Goal: Complete application form: Fill out and submit a form for a specific purpose

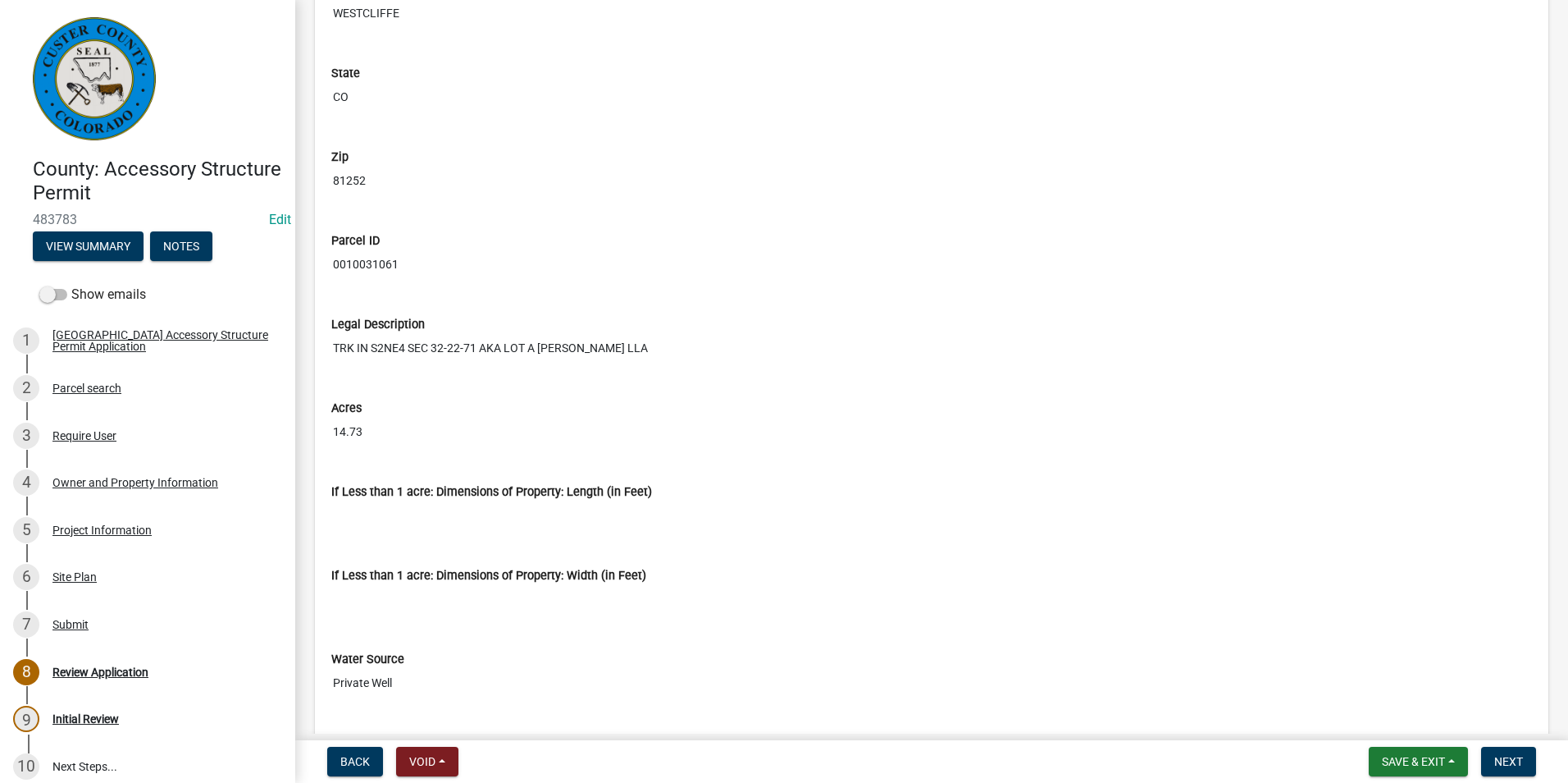
scroll to position [2276, 0]
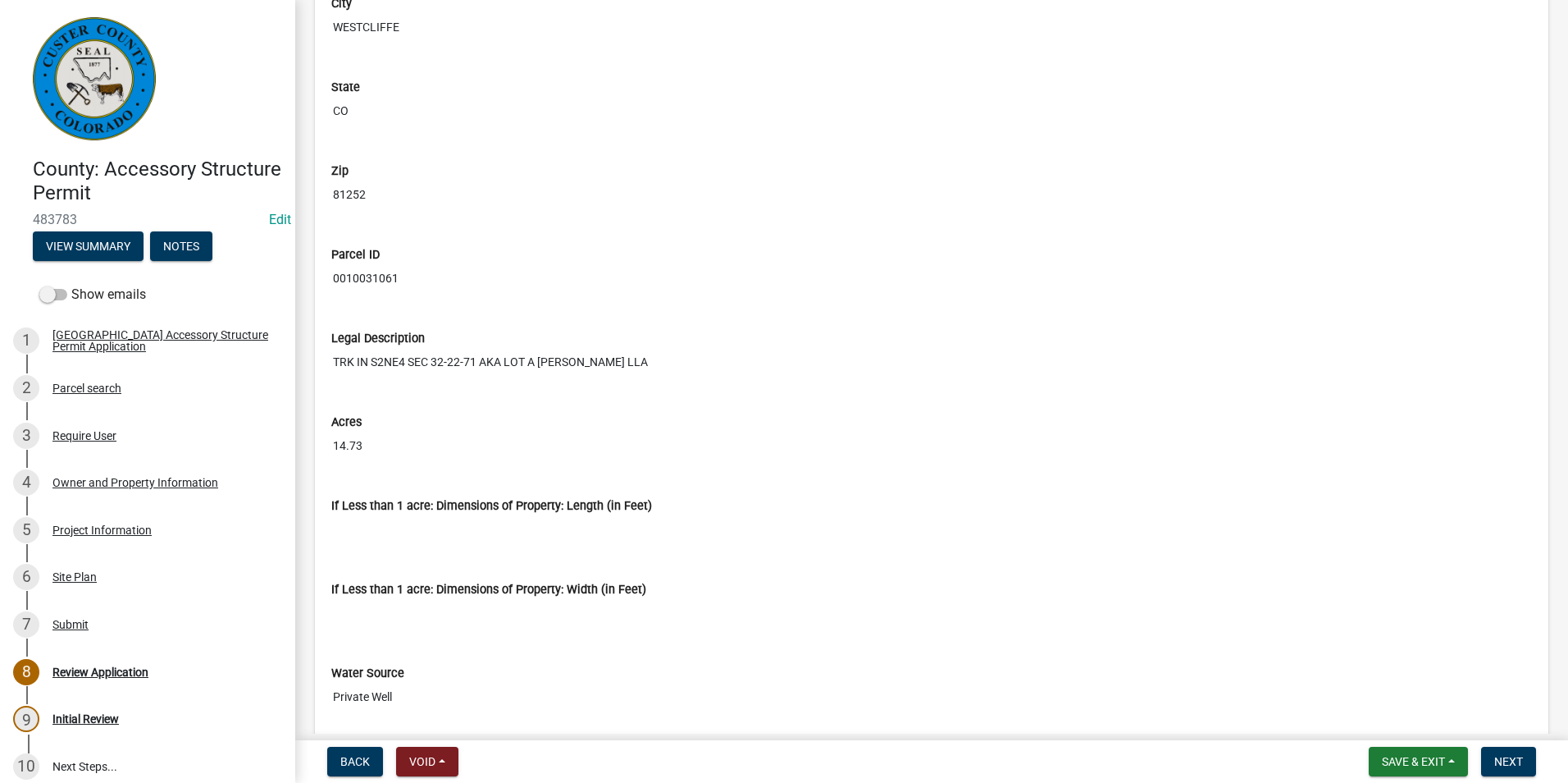
click at [391, 293] on input "0010031061" at bounding box center [931, 279] width 1200 height 30
click at [100, 531] on div "Project Information" at bounding box center [102, 529] width 100 height 12
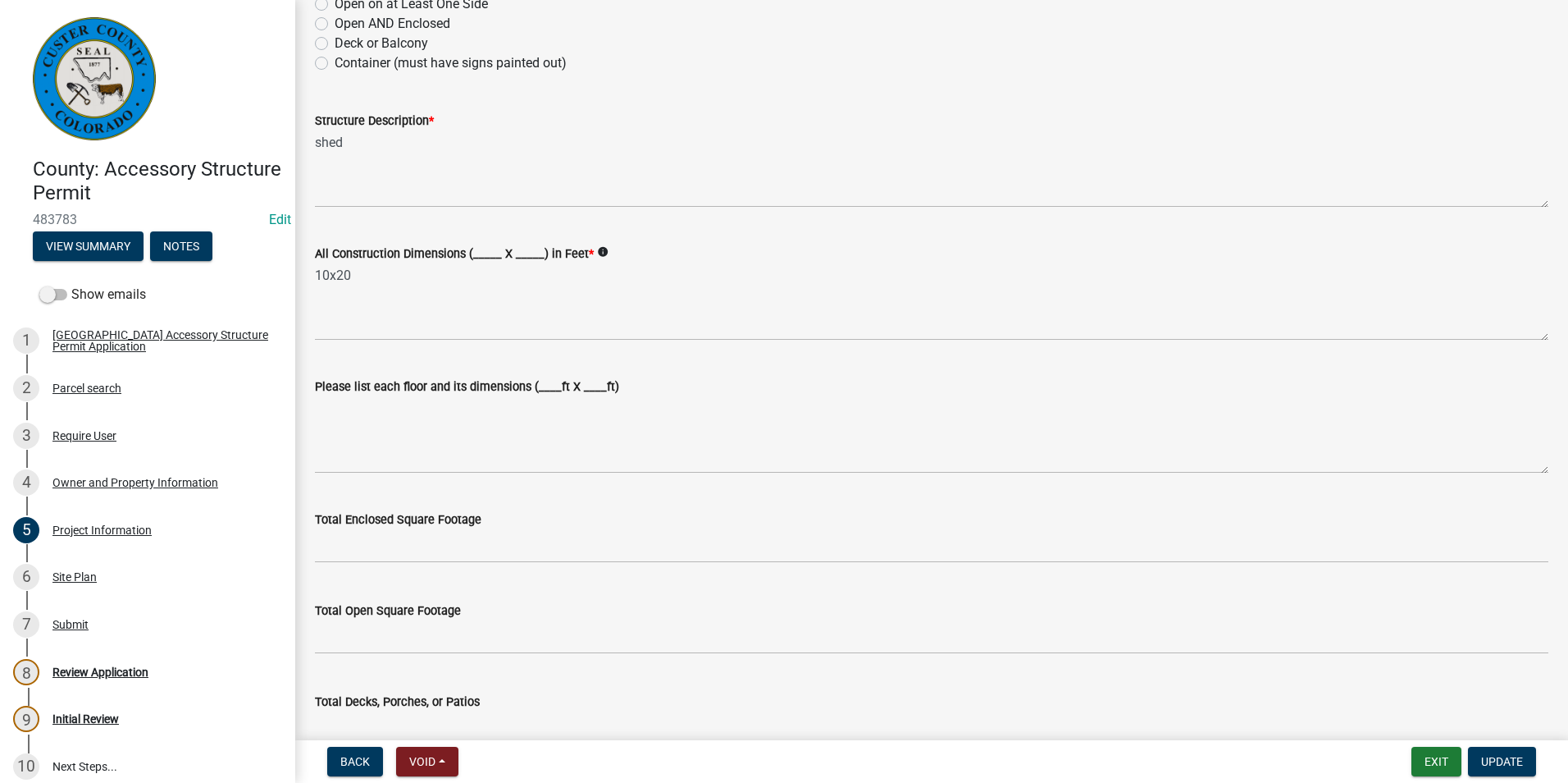
scroll to position [328, 0]
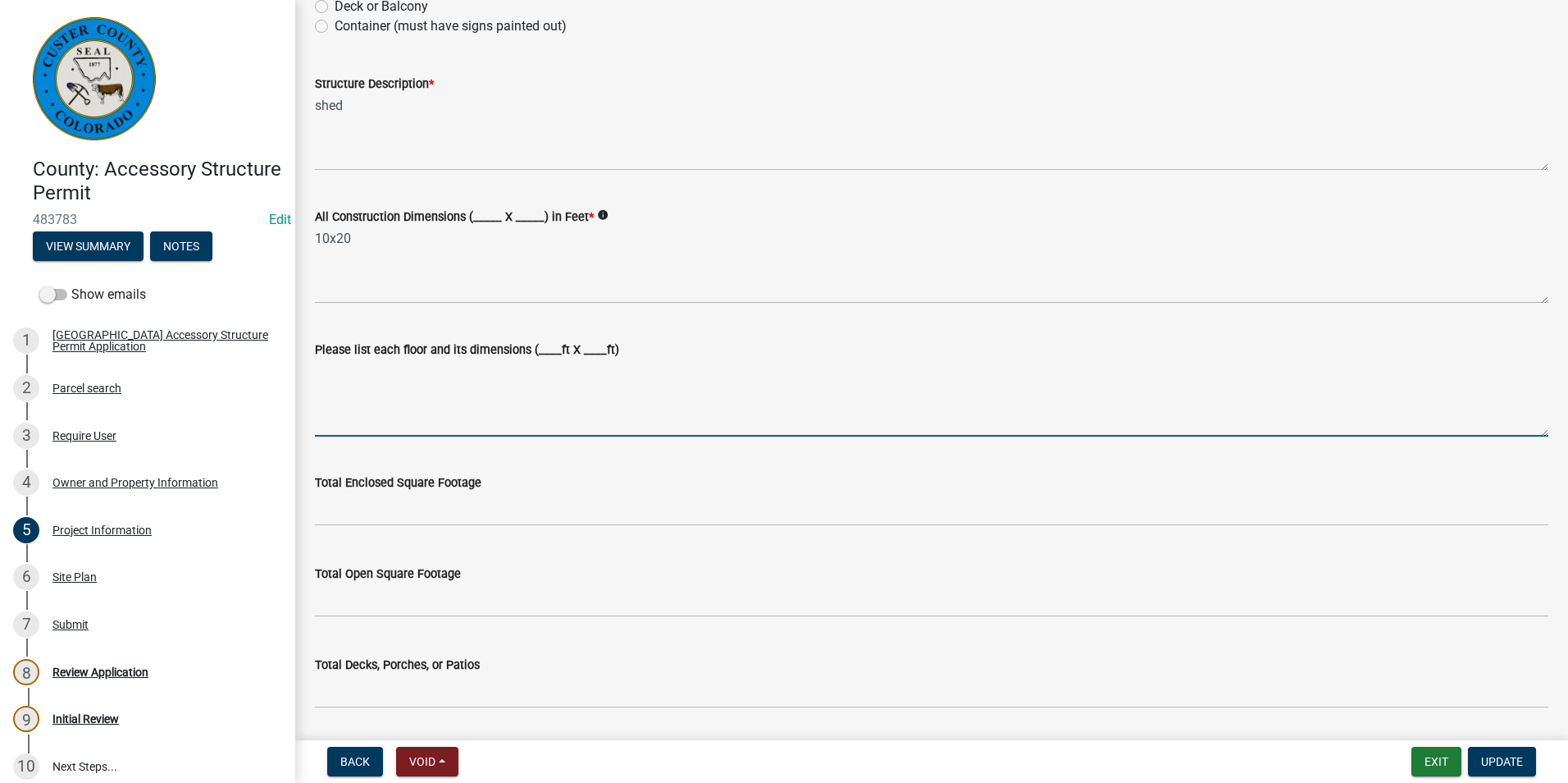
click at [514, 376] on textarea "Please list each floor and its dimensions (____ft X ____ft)" at bounding box center [931, 398] width 1234 height 77
type textarea "f"
type textarea "Main floor 10x20 Loft 10x4"
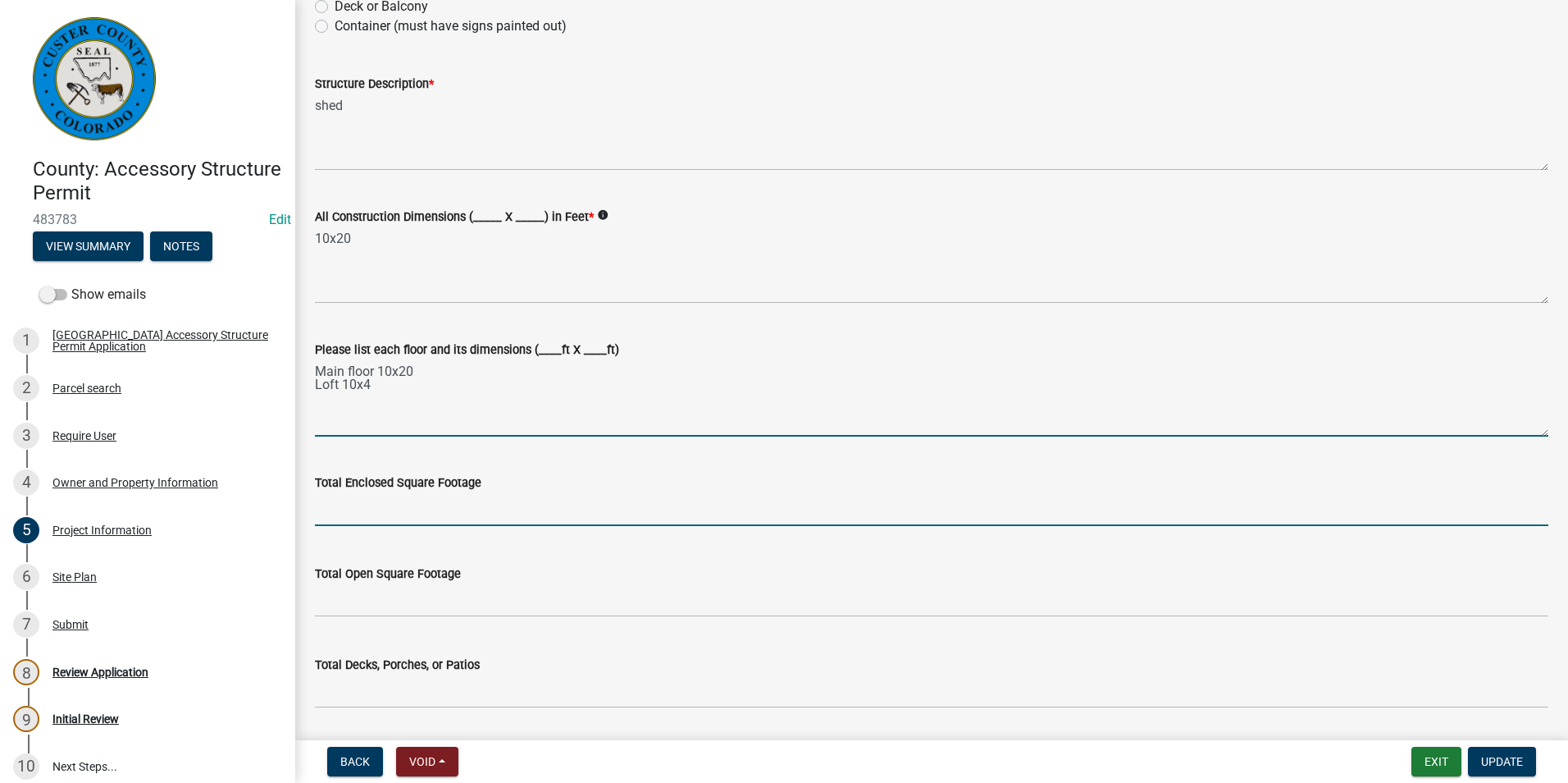
click at [543, 509] on input "text" at bounding box center [931, 509] width 1234 height 34
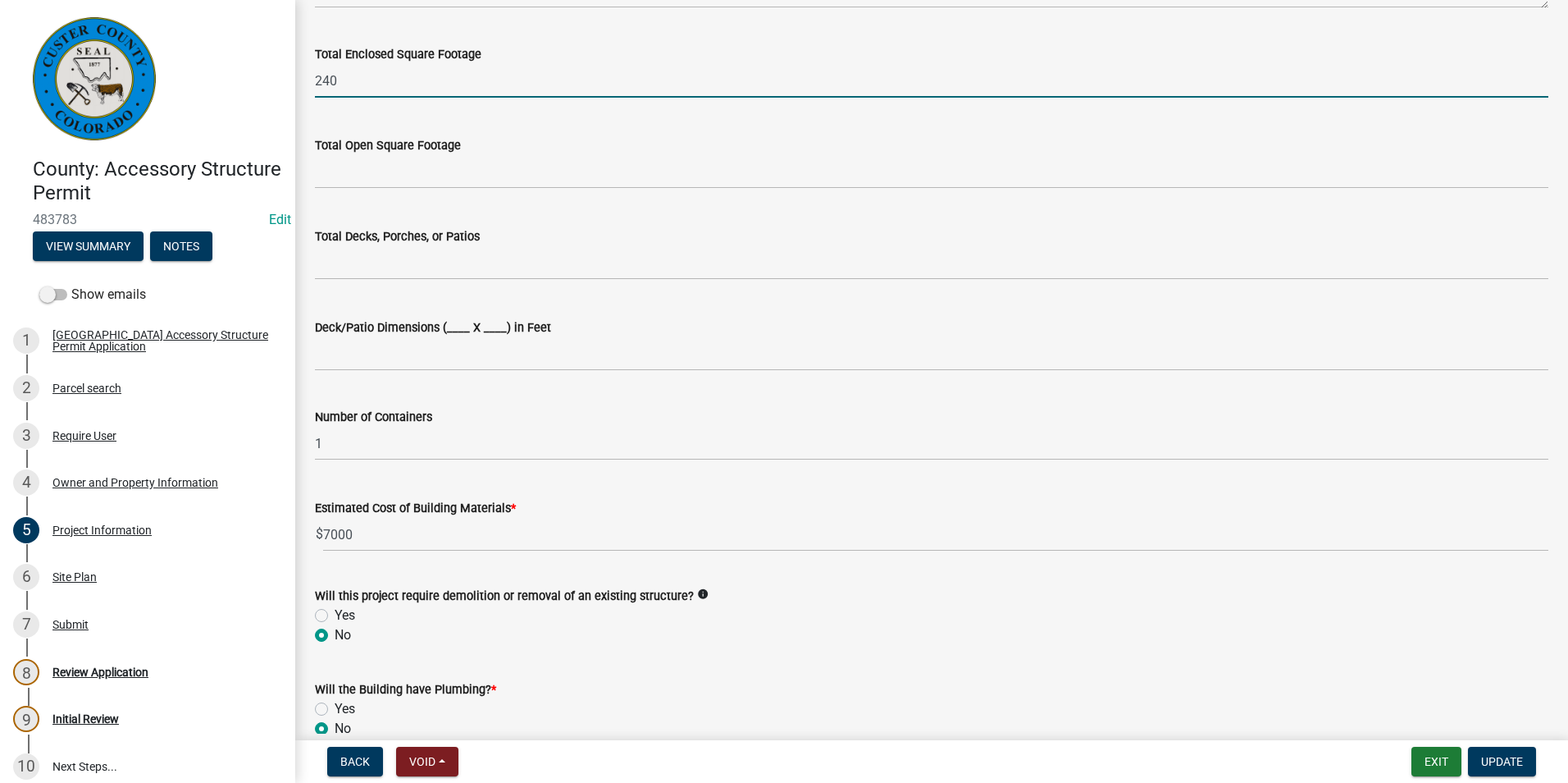
scroll to position [821, 0]
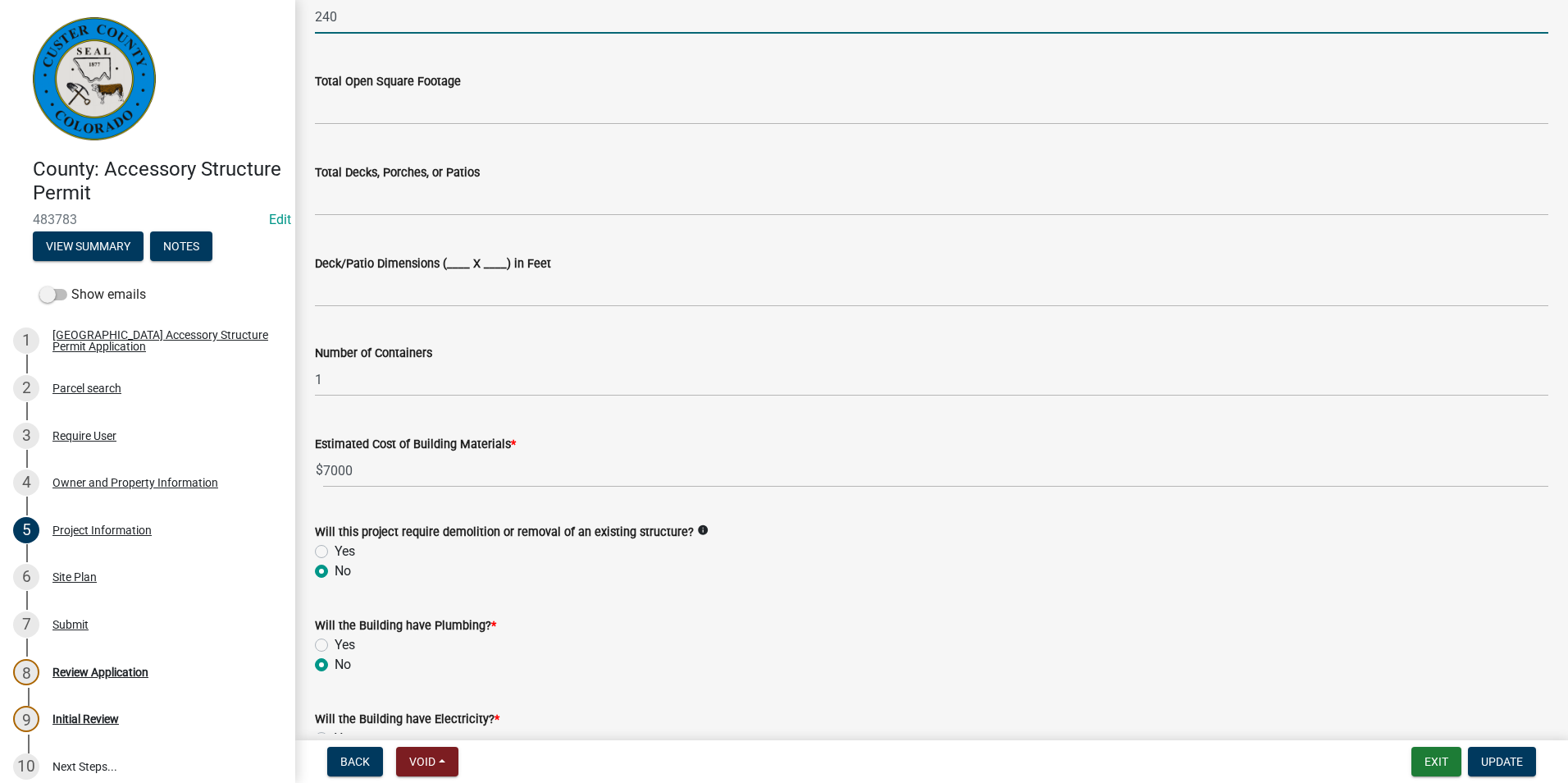
type input "240"
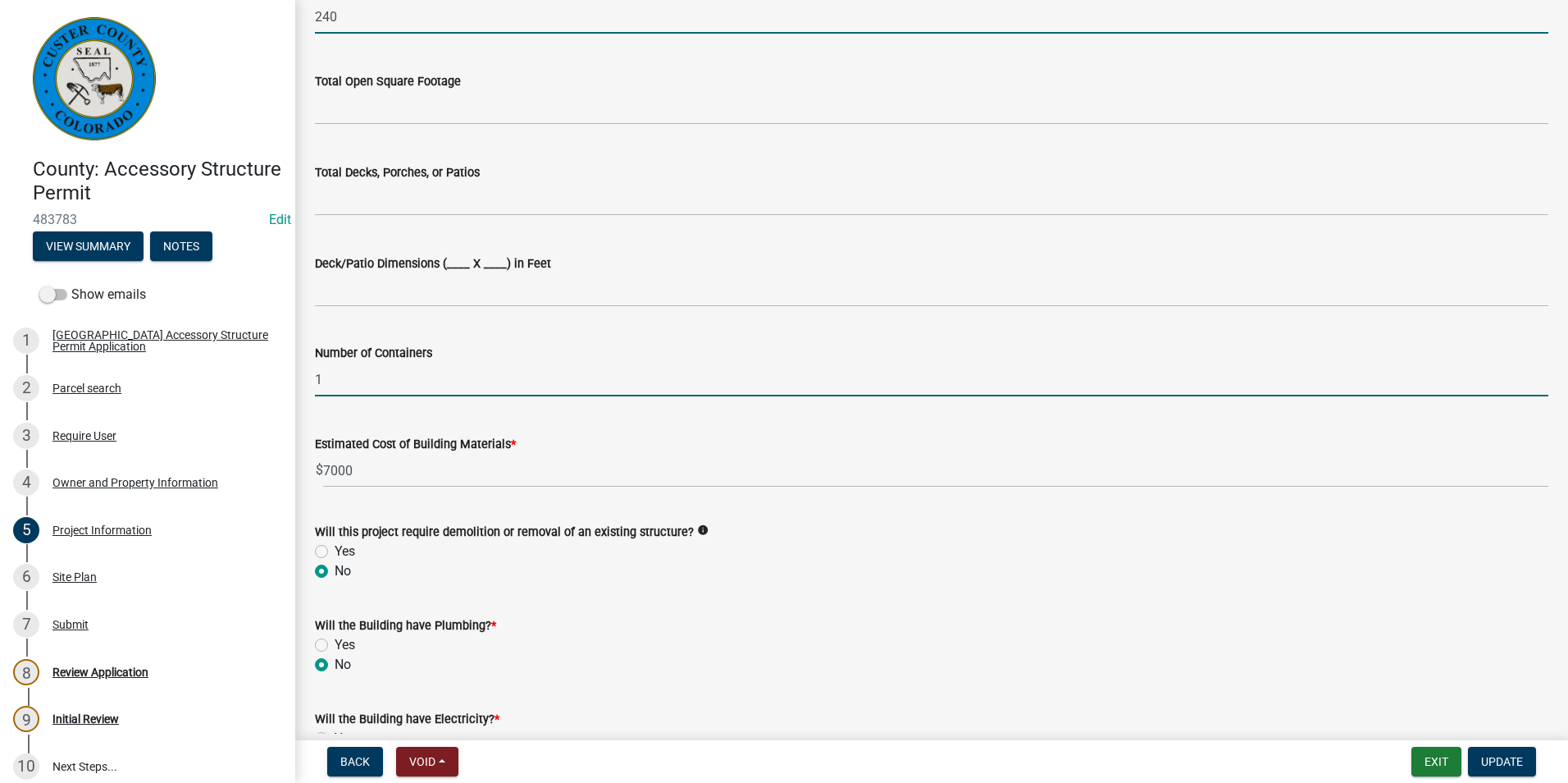
click at [375, 390] on input "1" at bounding box center [931, 379] width 1234 height 34
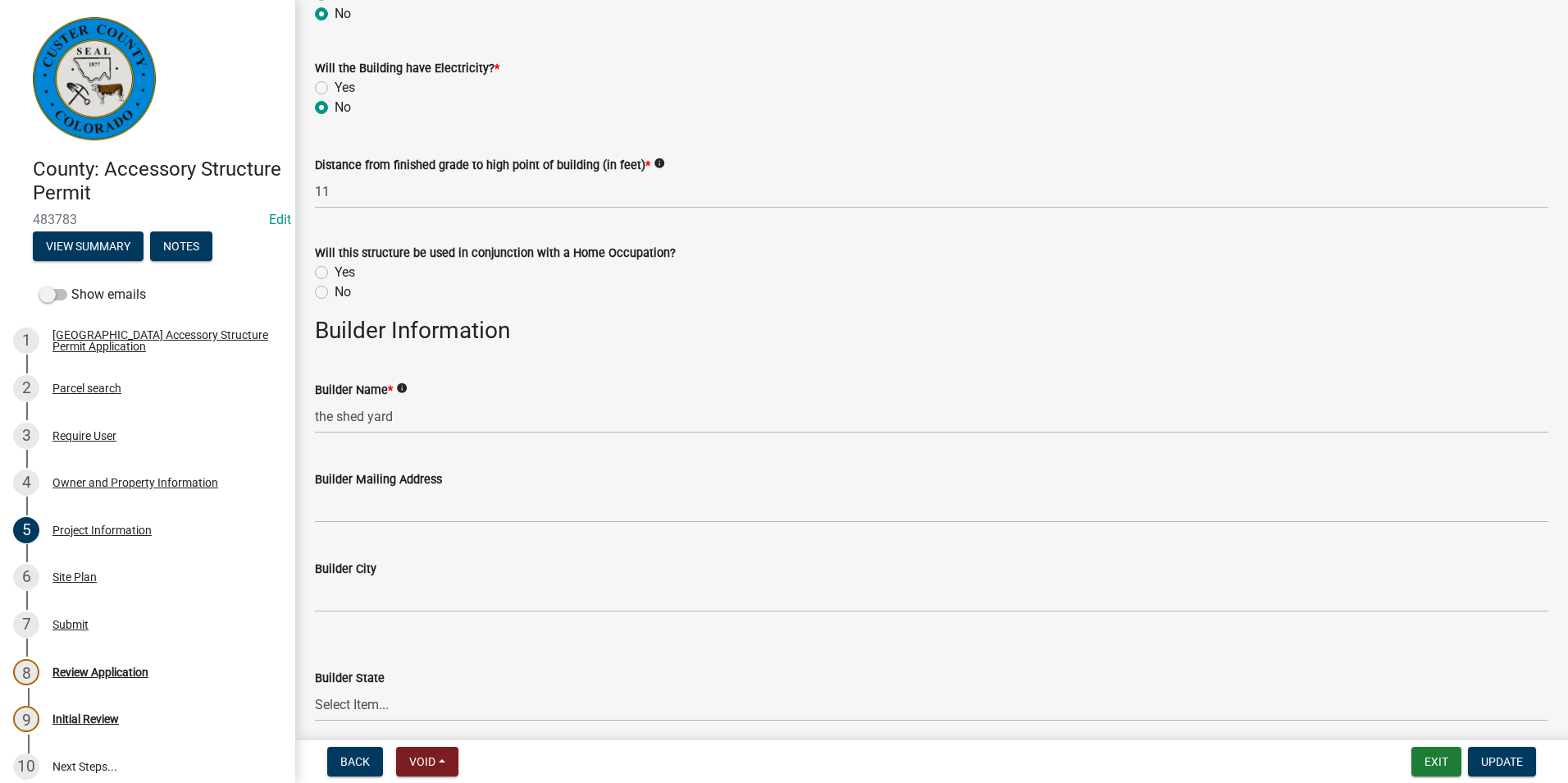
scroll to position [1476, 0]
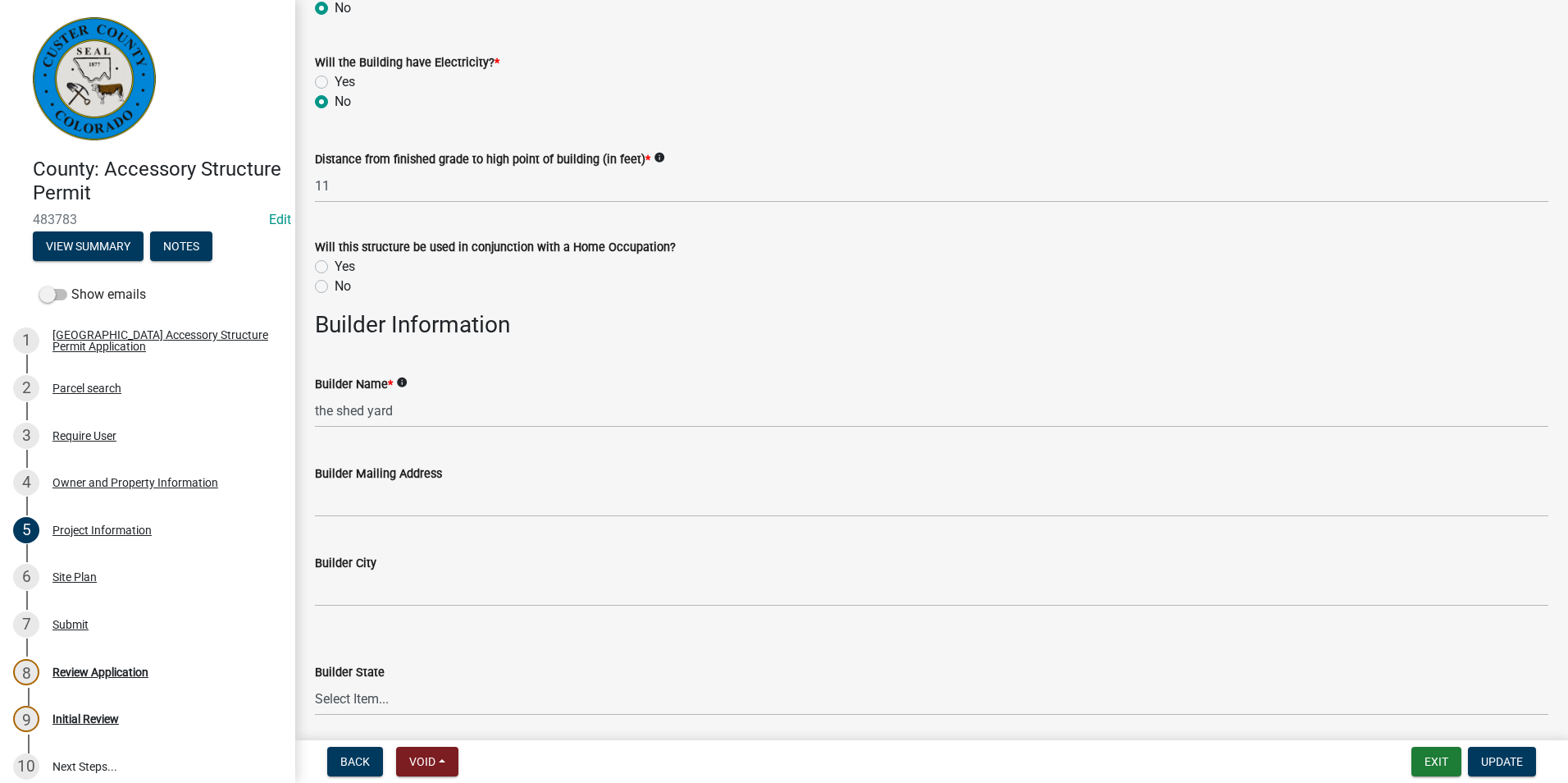
type input "0"
click at [334, 287] on label "No" at bounding box center [342, 286] width 16 height 20
click at [334, 287] on input "No" at bounding box center [340, 282] width 11 height 11
radio input "true"
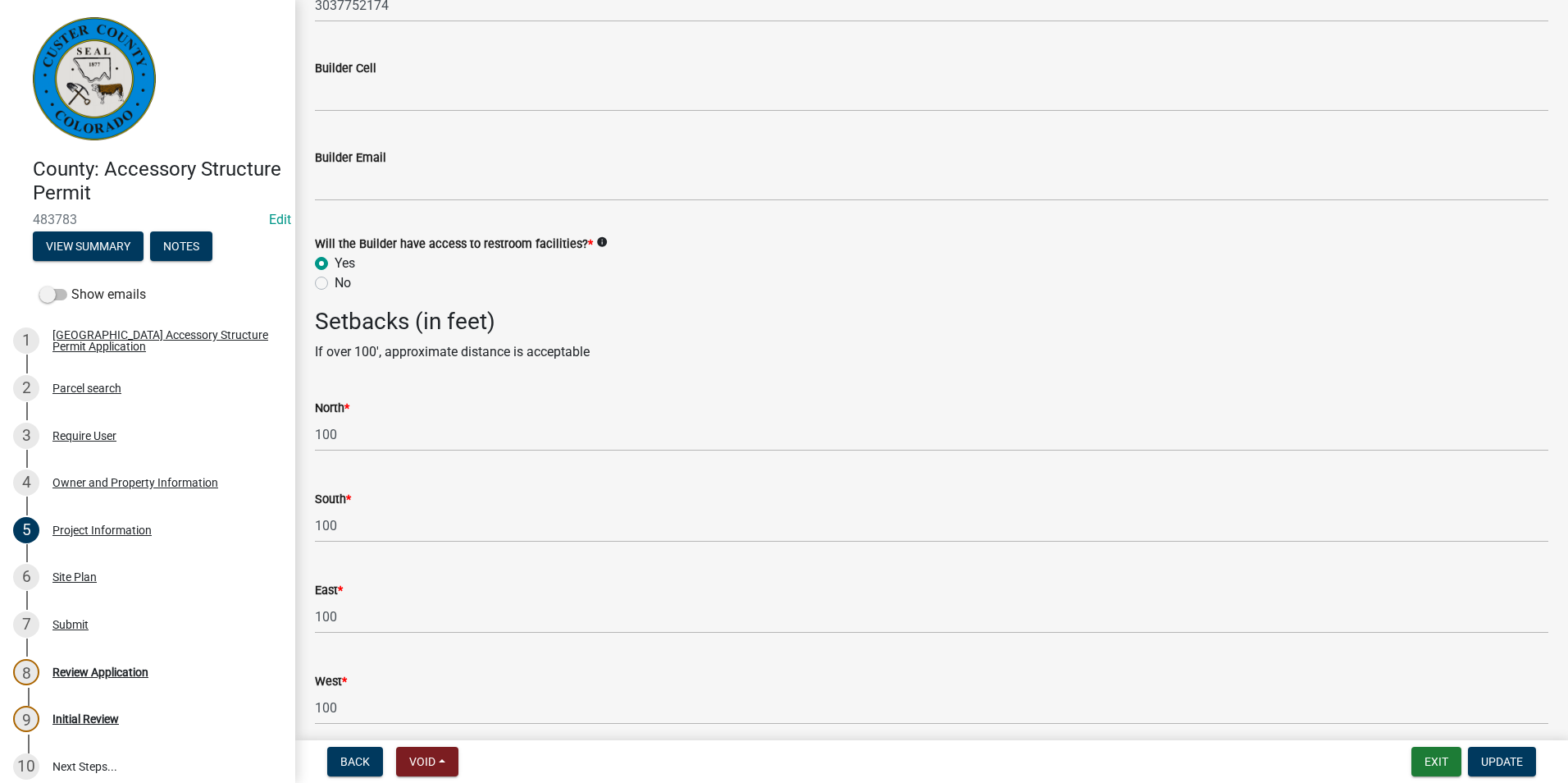
scroll to position [2418, 0]
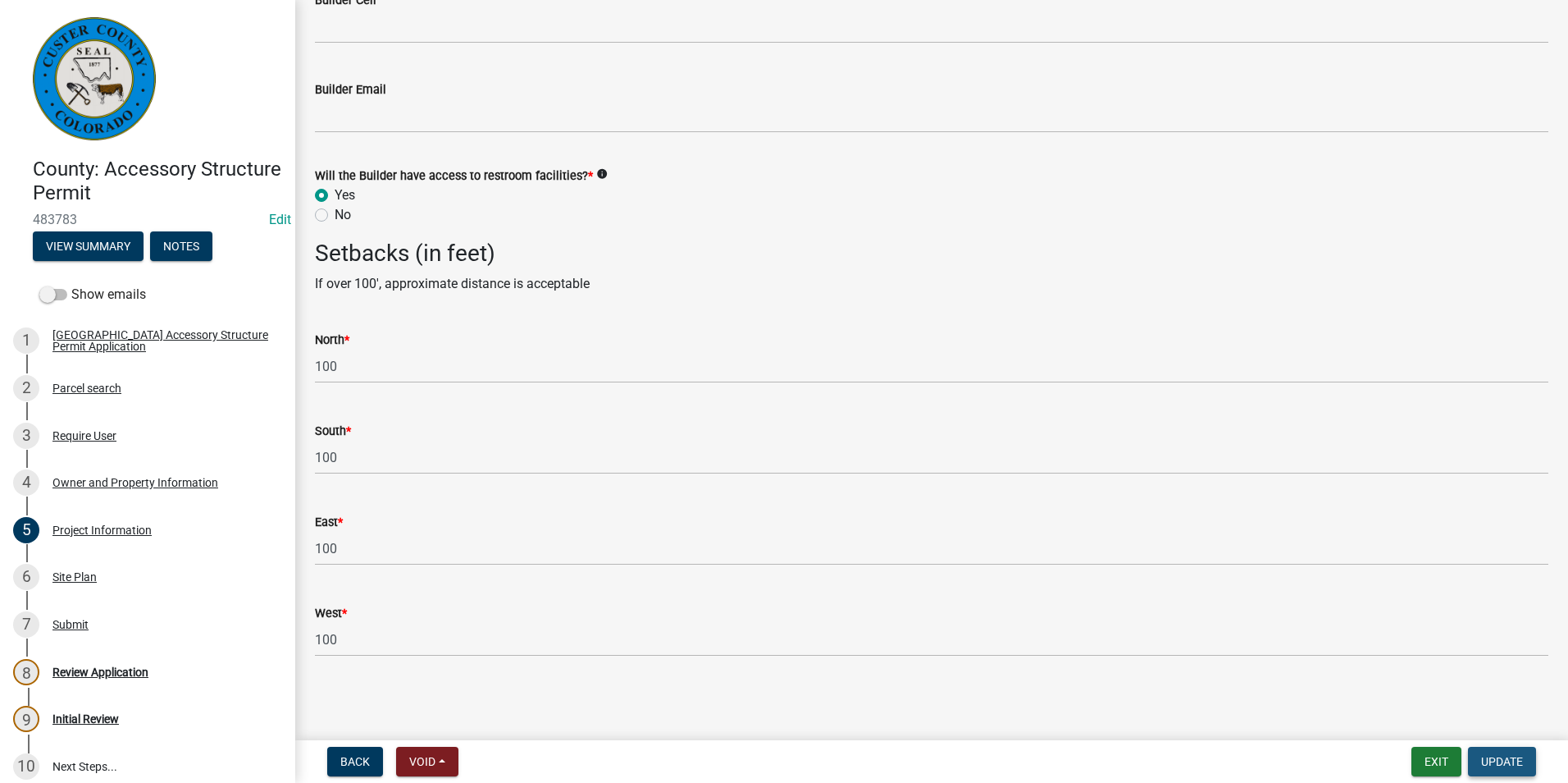
click at [1527, 764] on button "Update" at bounding box center [1502, 761] width 68 height 30
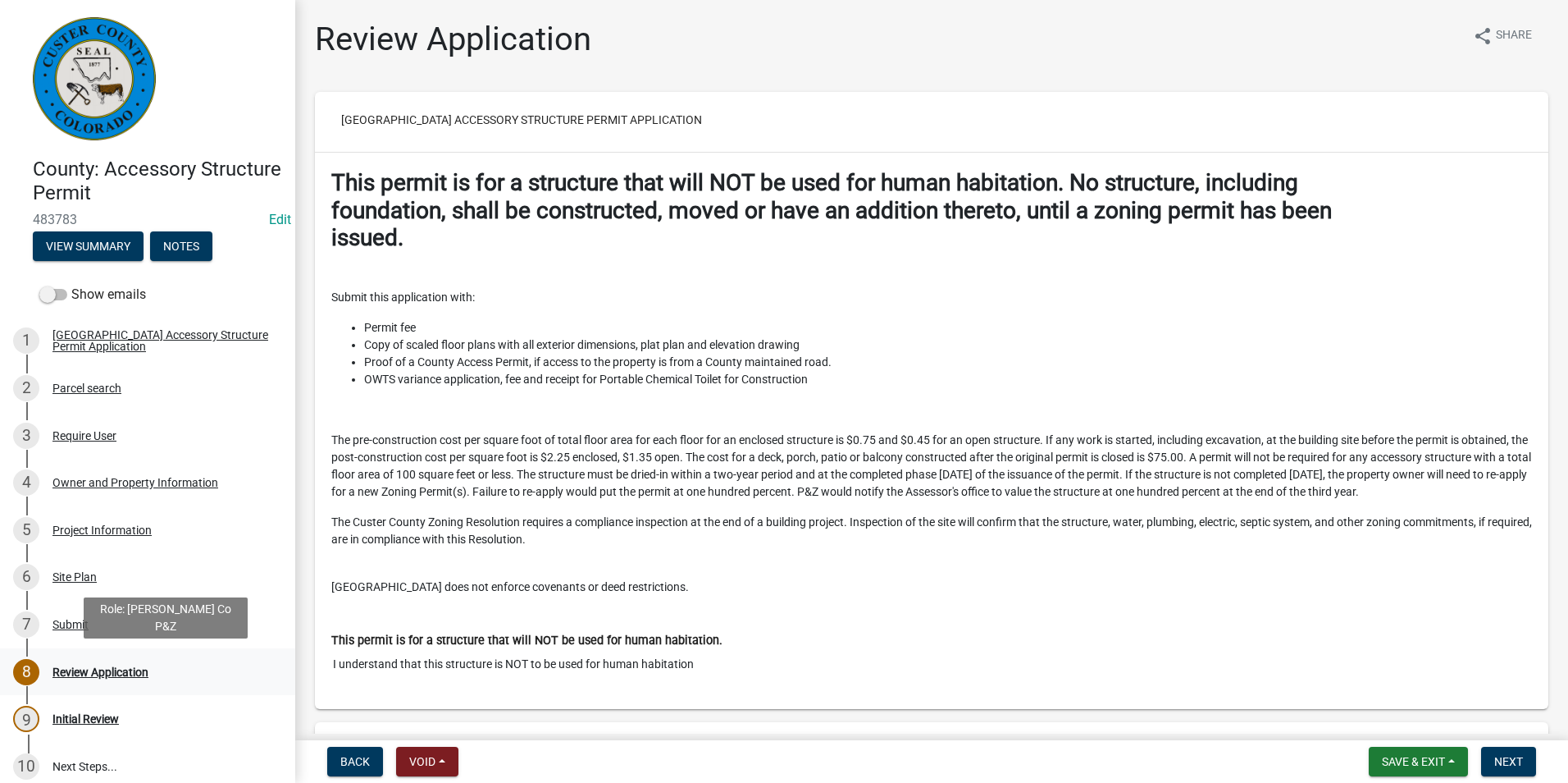
click at [91, 666] on div "Review Application" at bounding box center [100, 672] width 96 height 12
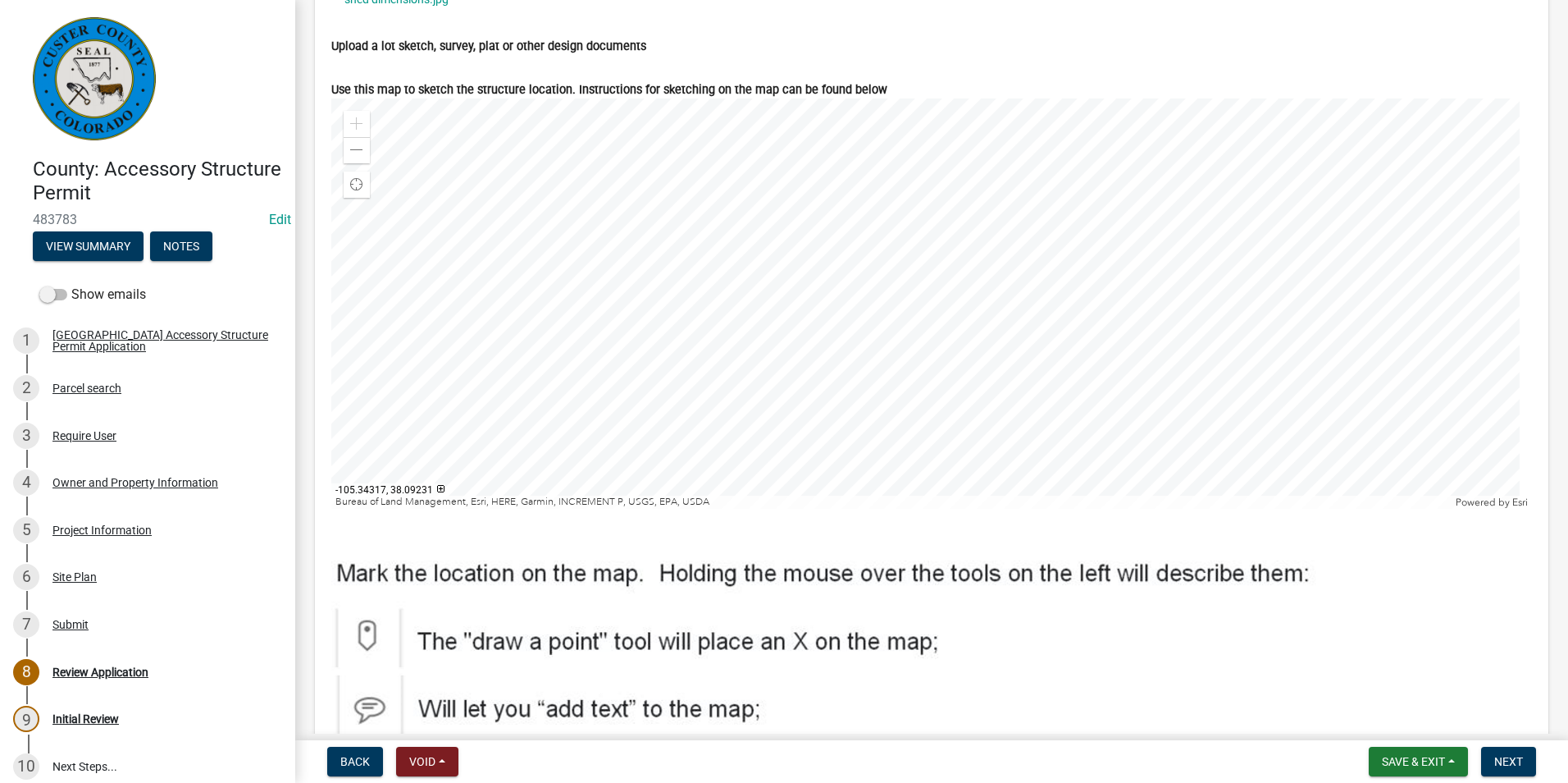
scroll to position [5660, 0]
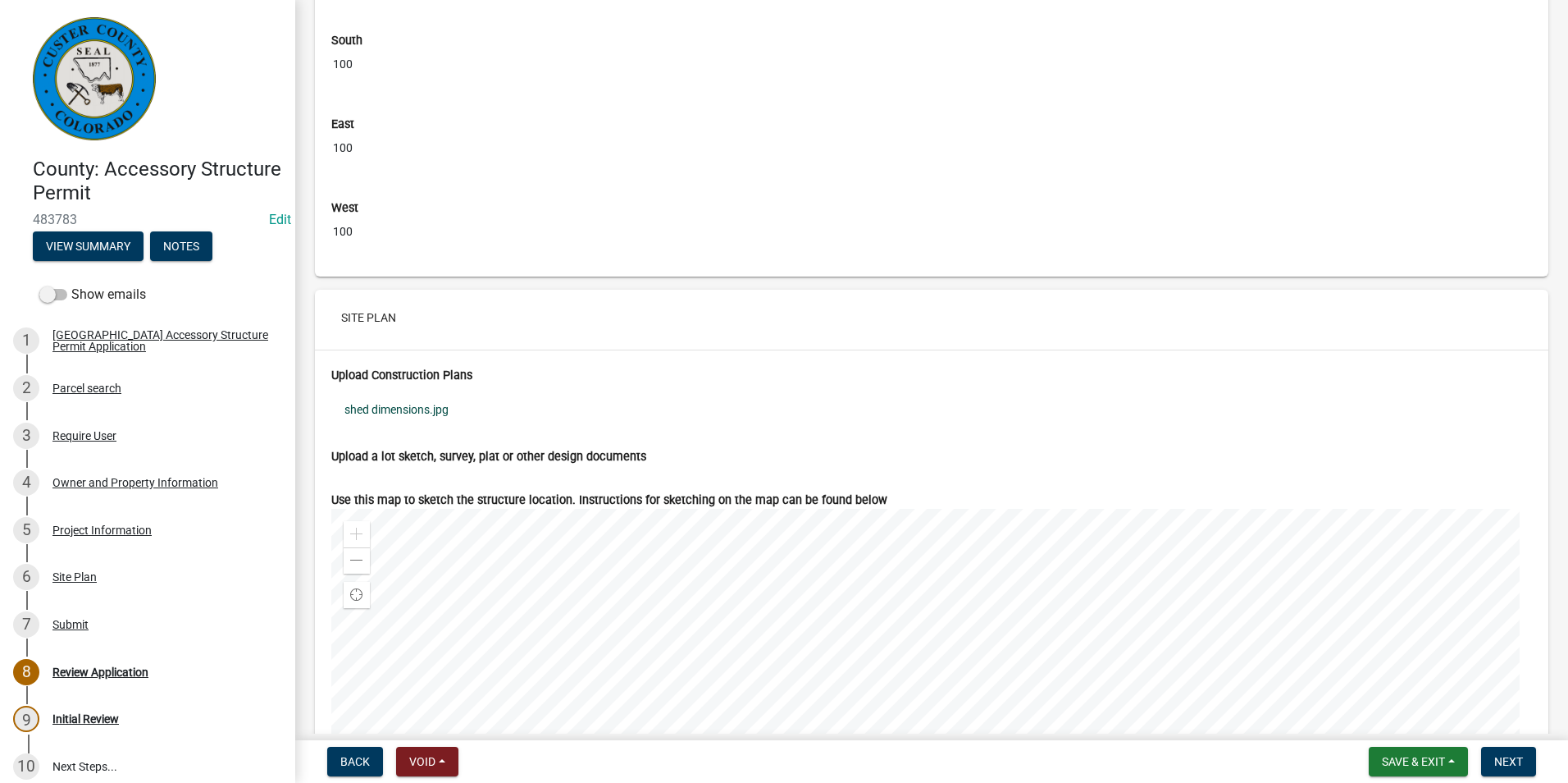
click at [393, 428] on link "shed dimensions.jpg" at bounding box center [931, 409] width 1200 height 38
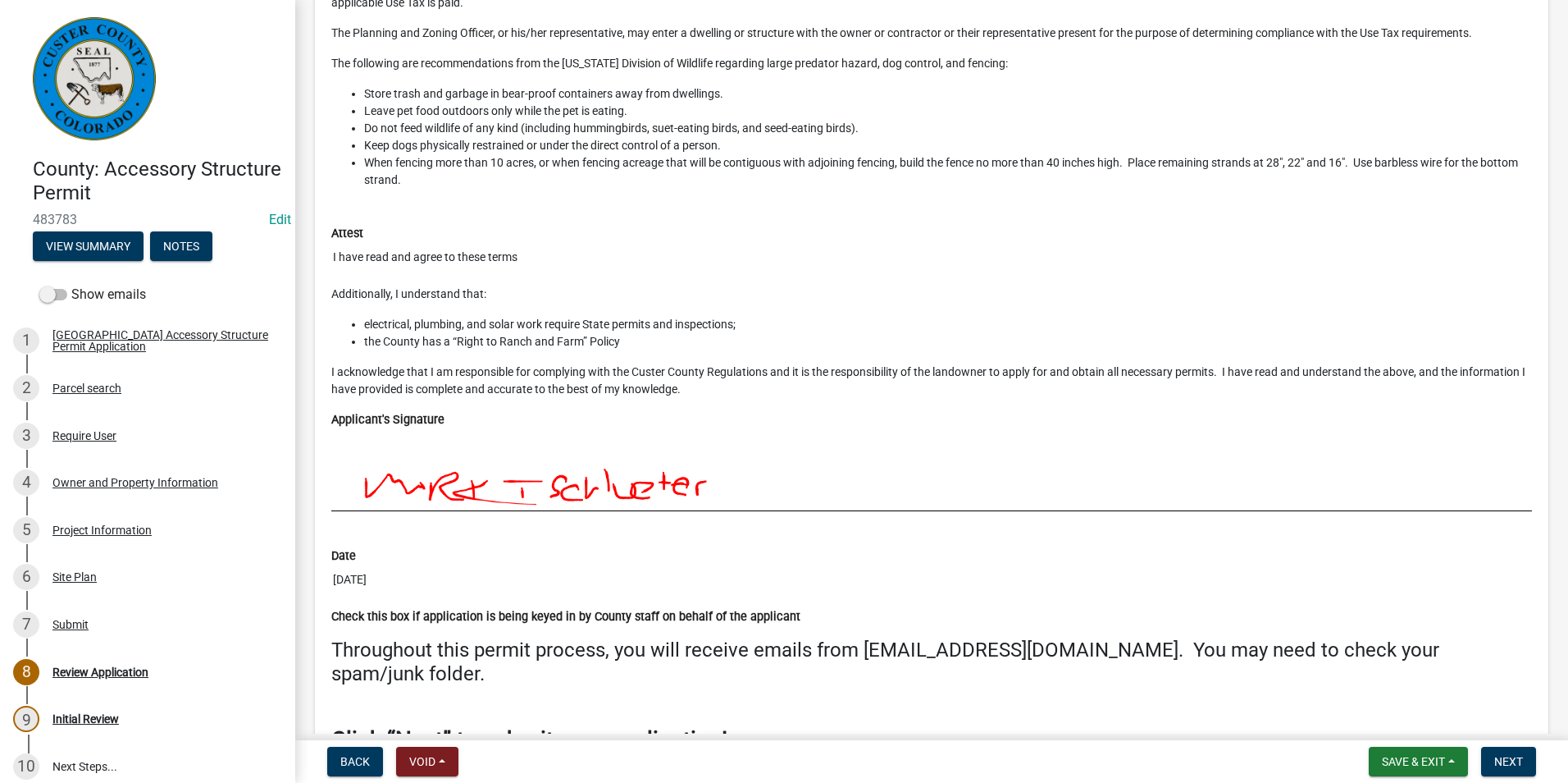
scroll to position [7252, 0]
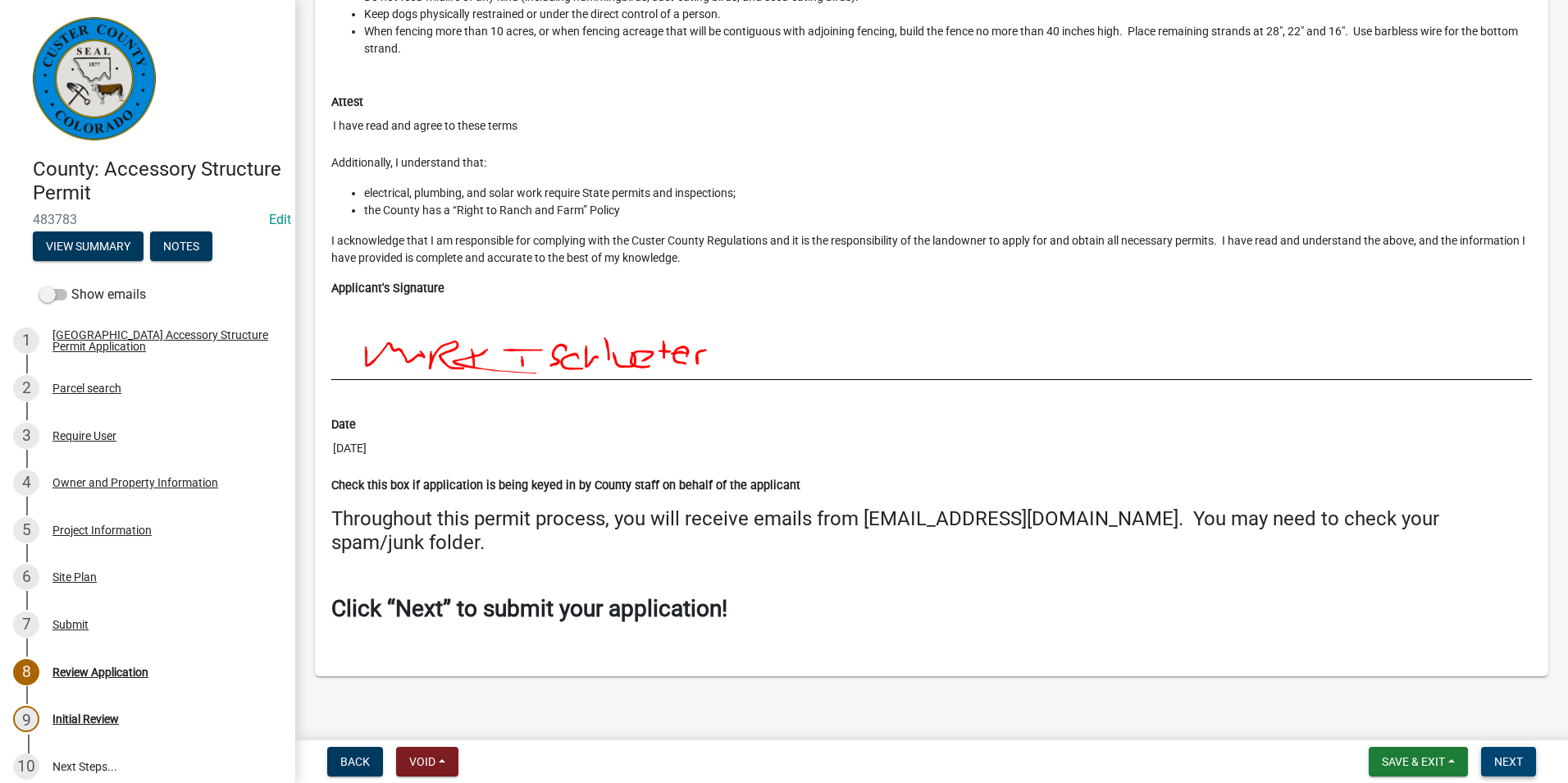
click at [1520, 766] on span "Next" at bounding box center [1509, 761] width 29 height 13
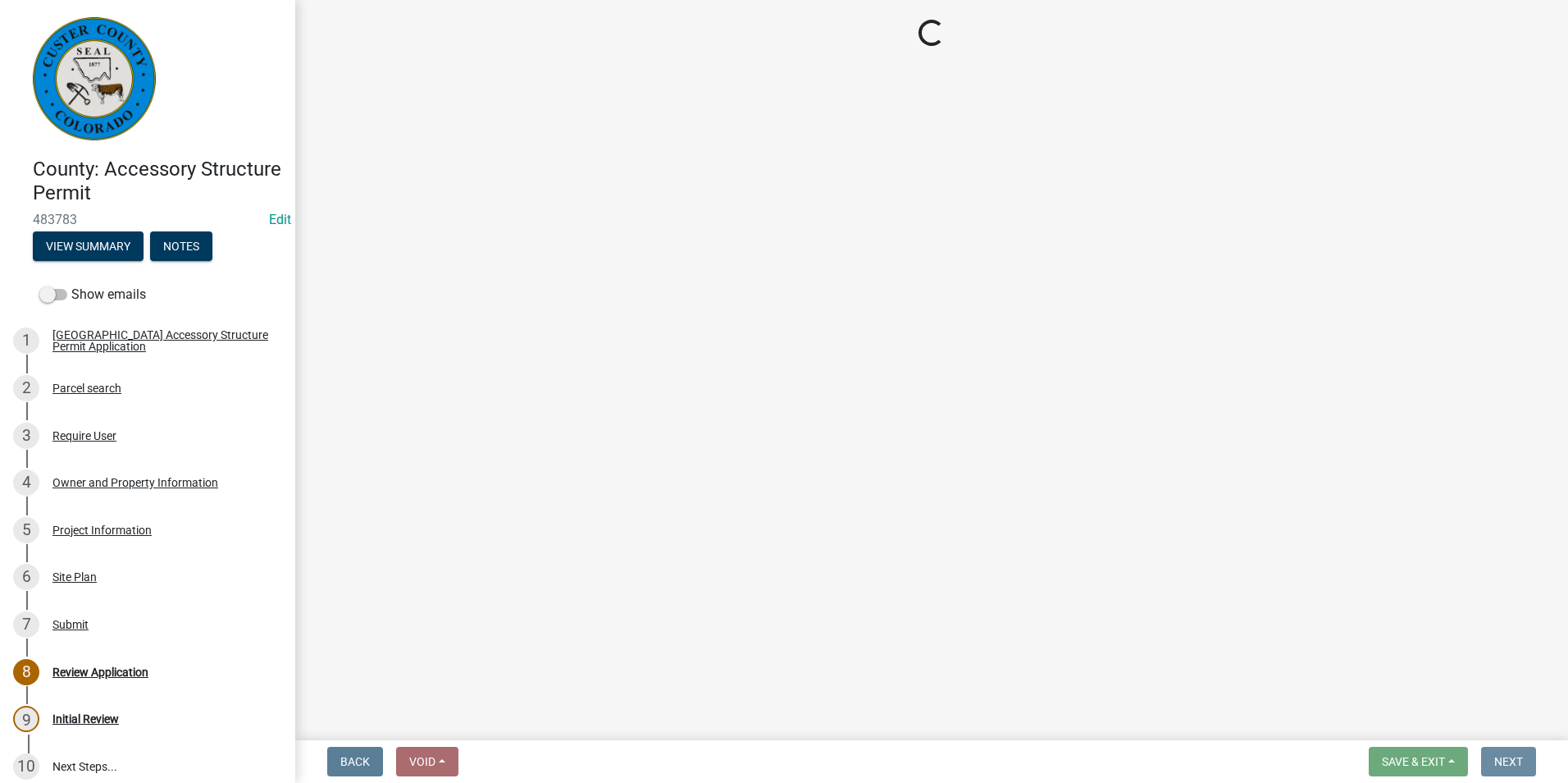
scroll to position [0, 0]
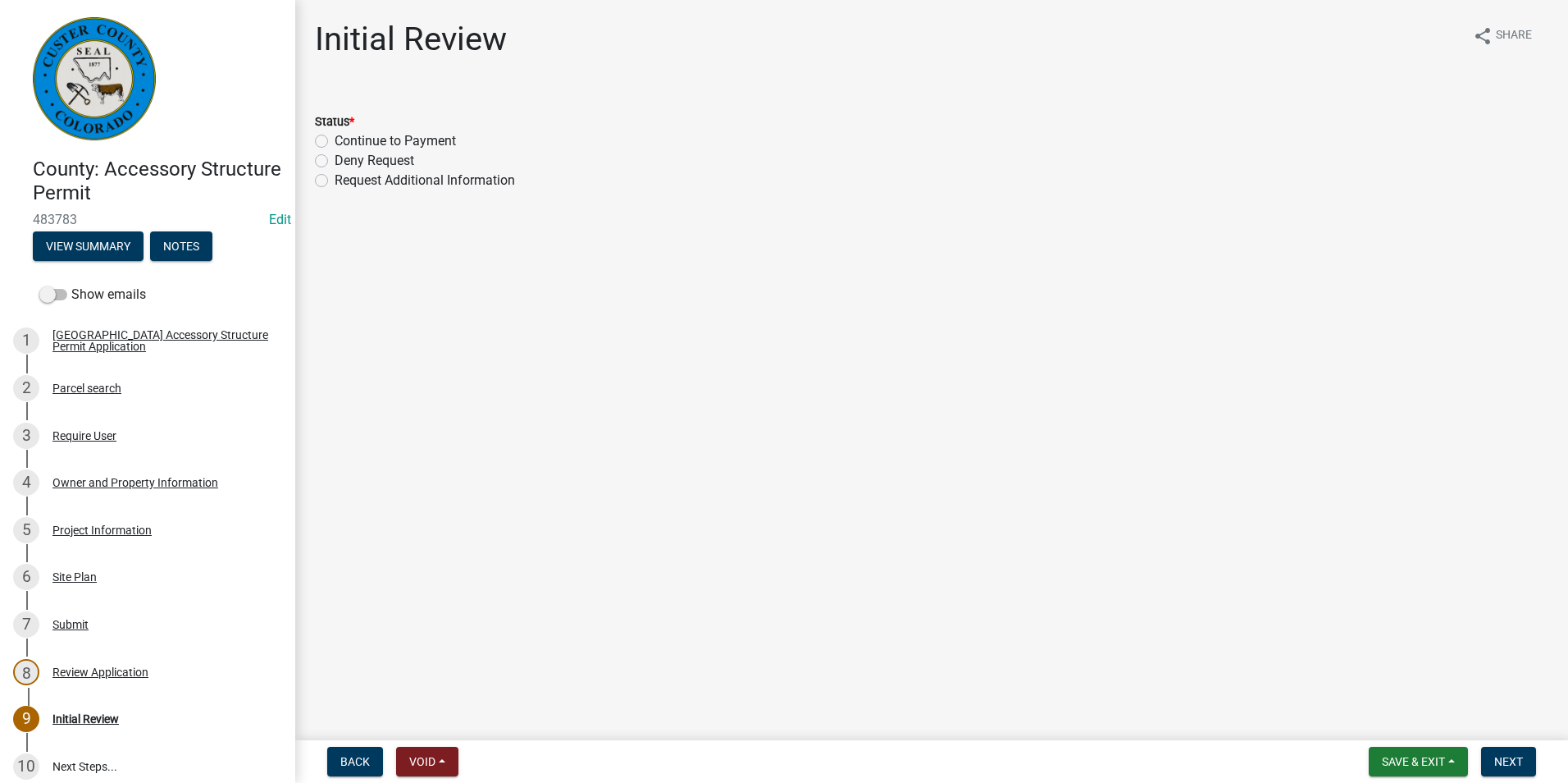
click at [334, 142] on label "Continue to Payment" at bounding box center [394, 141] width 121 height 20
click at [334, 142] on input "Continue to Payment" at bounding box center [340, 136] width 11 height 11
radio input "true"
click at [1513, 767] on span "Next" at bounding box center [1509, 761] width 29 height 13
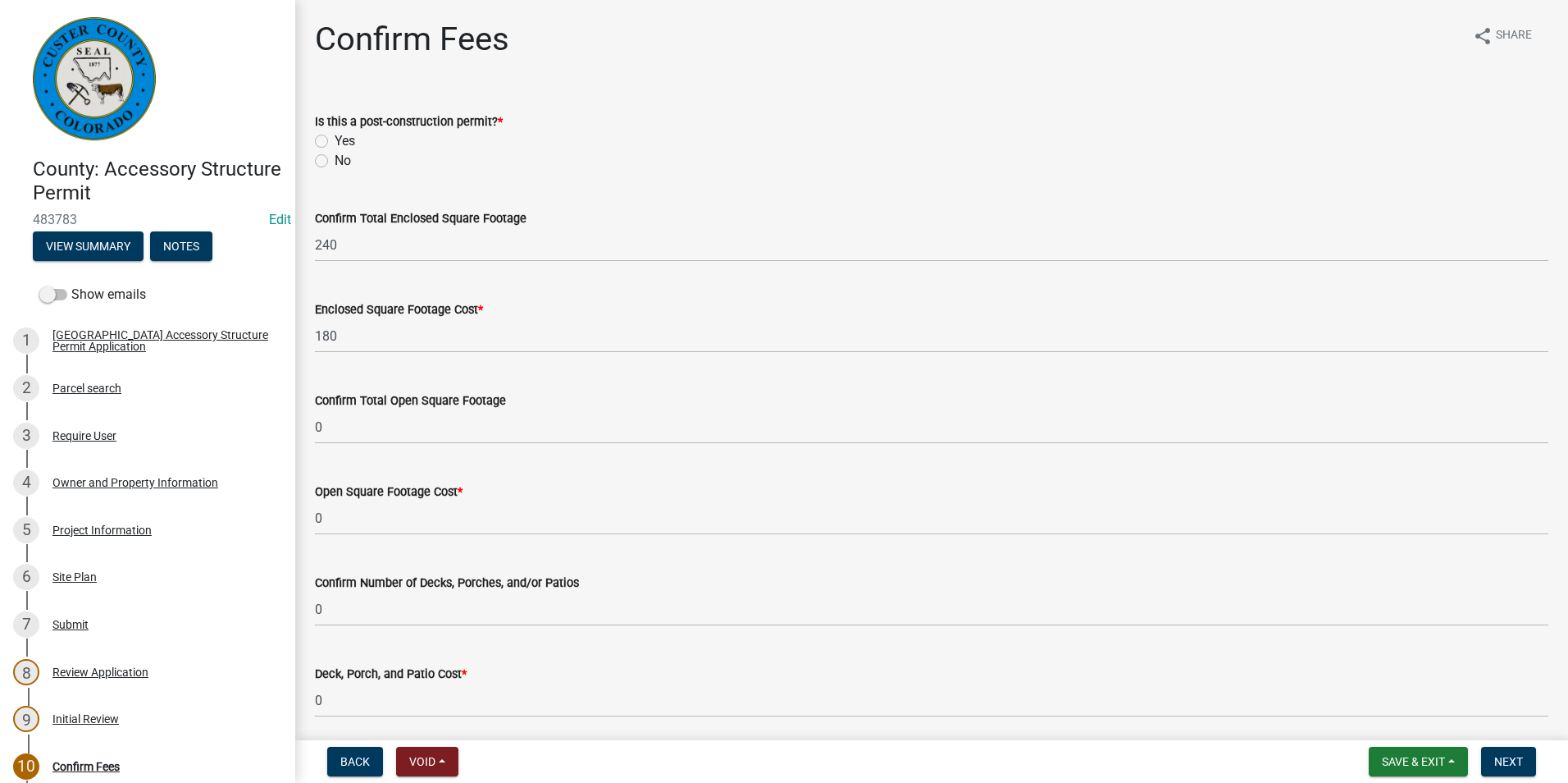
click at [334, 158] on label "No" at bounding box center [342, 161] width 16 height 20
click at [334, 158] on input "No" at bounding box center [340, 156] width 11 height 11
radio input "true"
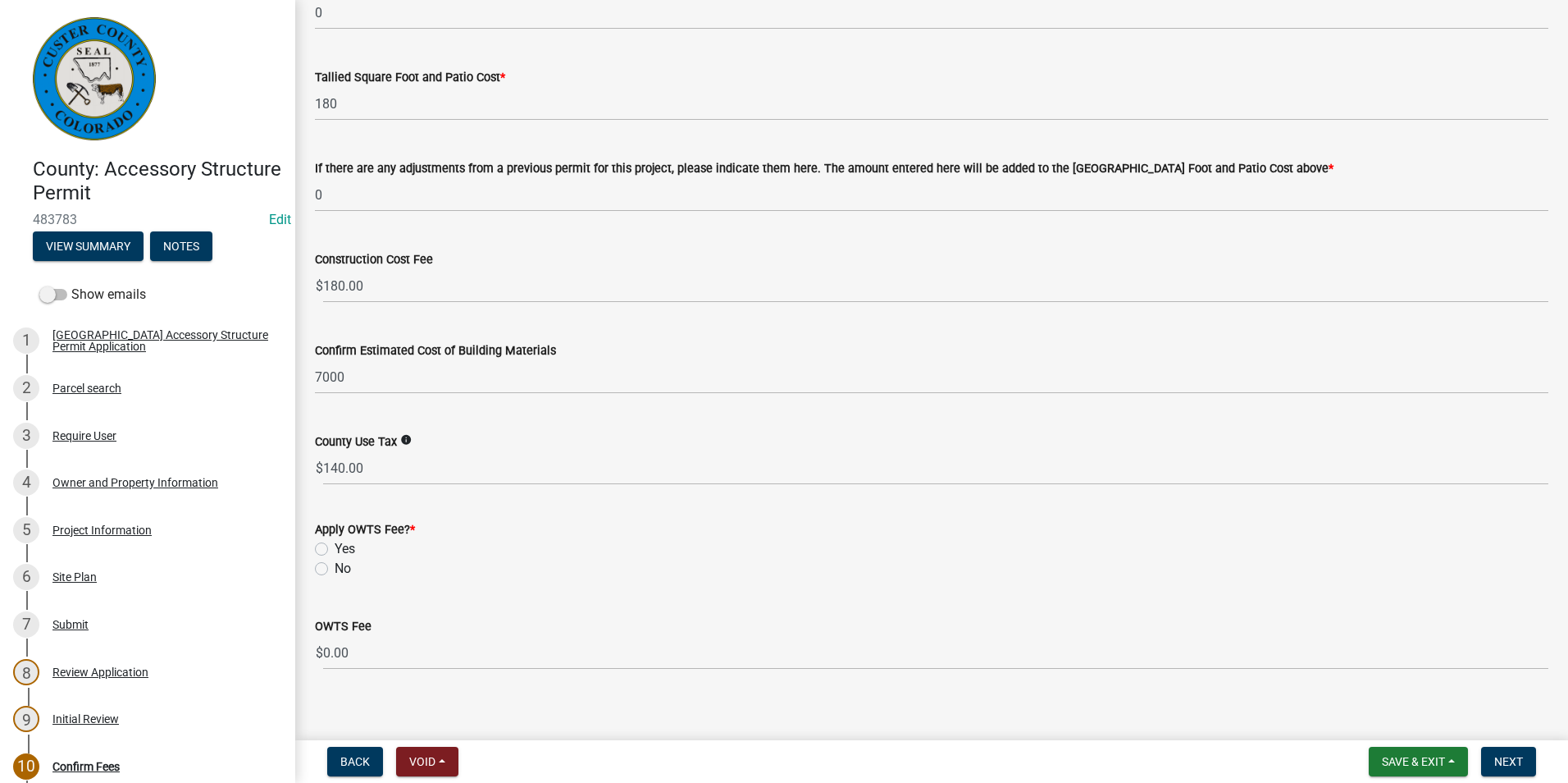
scroll to position [702, 0]
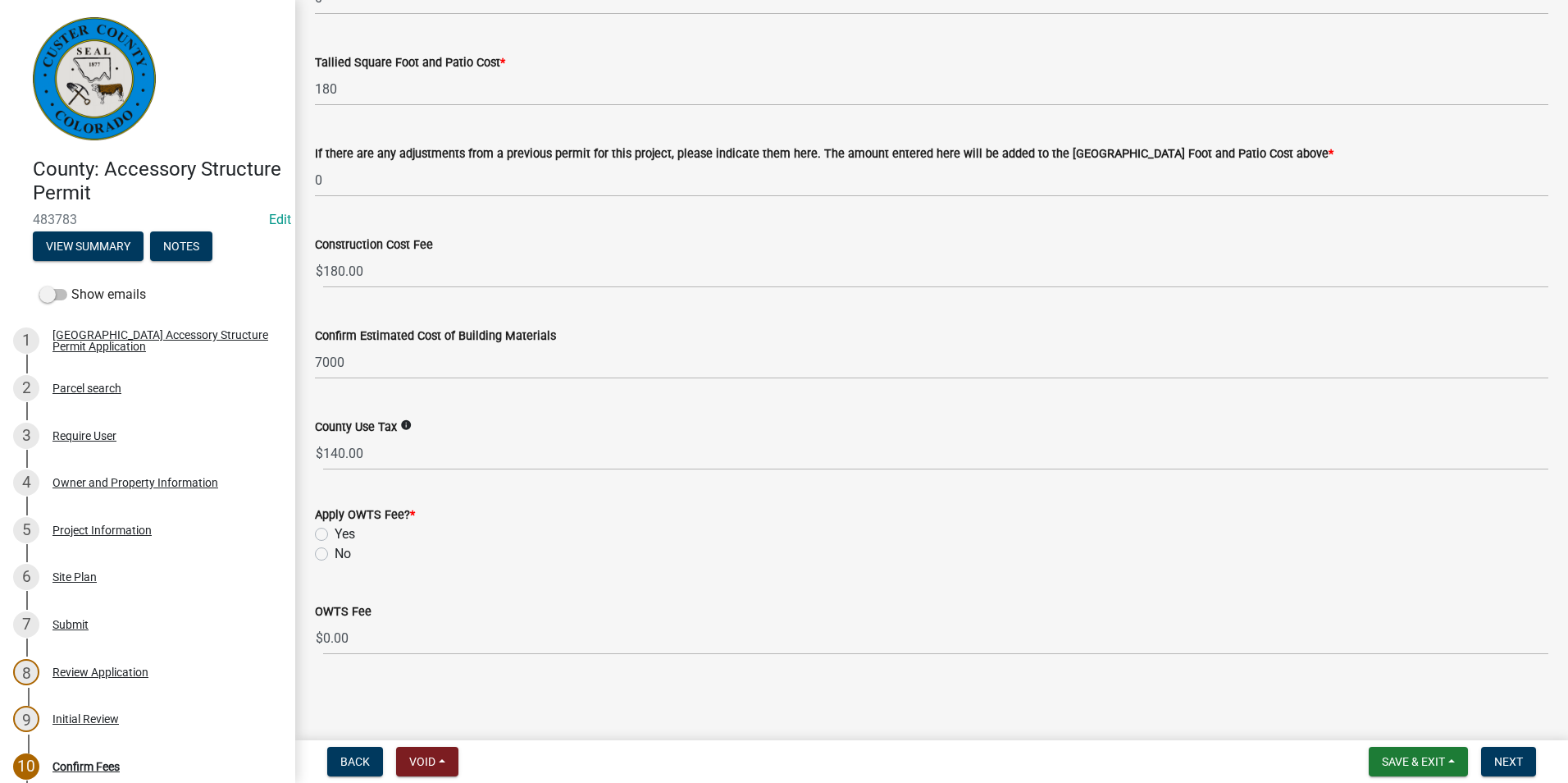
click at [334, 552] on label "No" at bounding box center [342, 553] width 16 height 20
click at [334, 552] on input "No" at bounding box center [340, 549] width 11 height 11
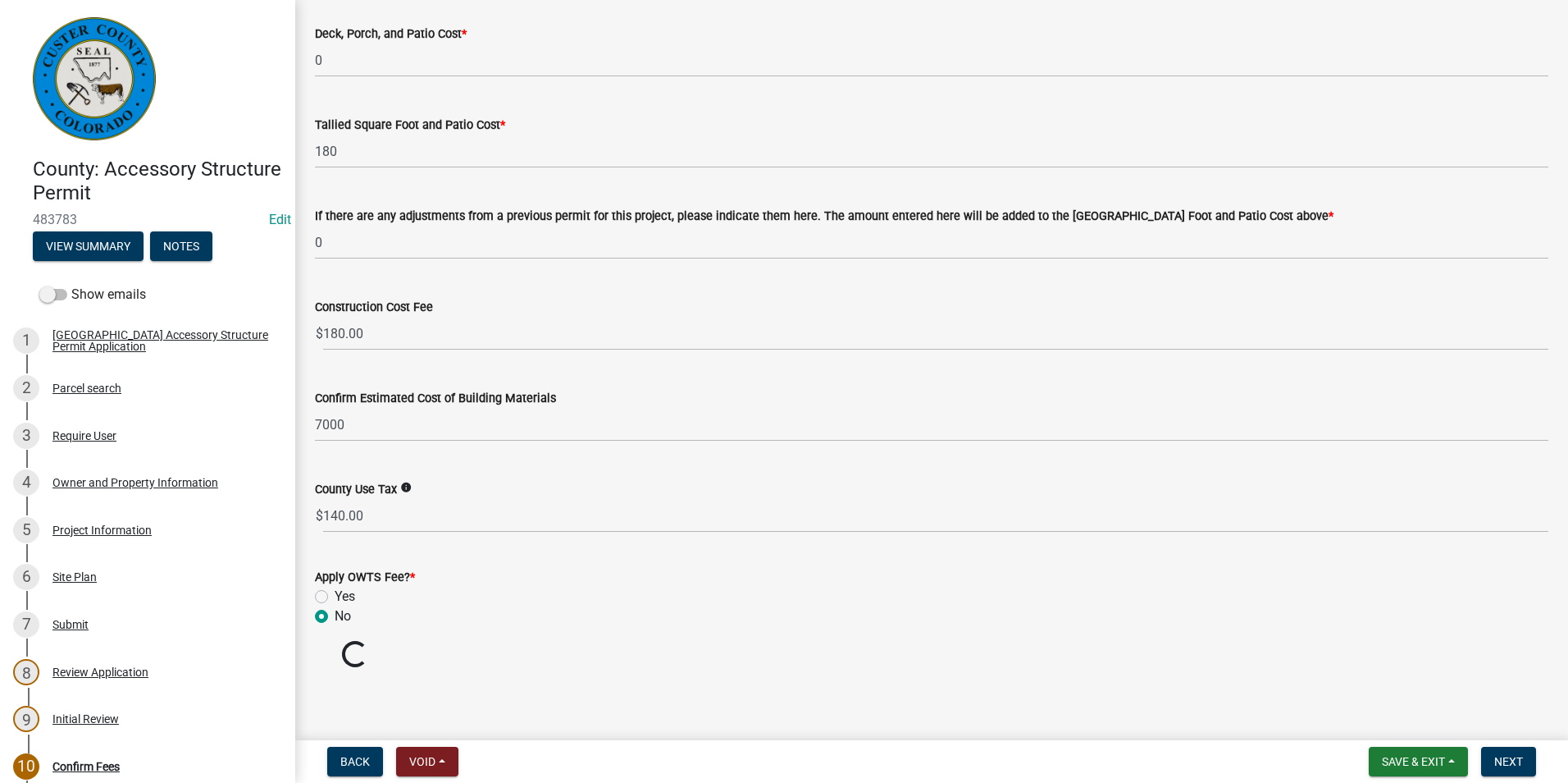
radio input "true"
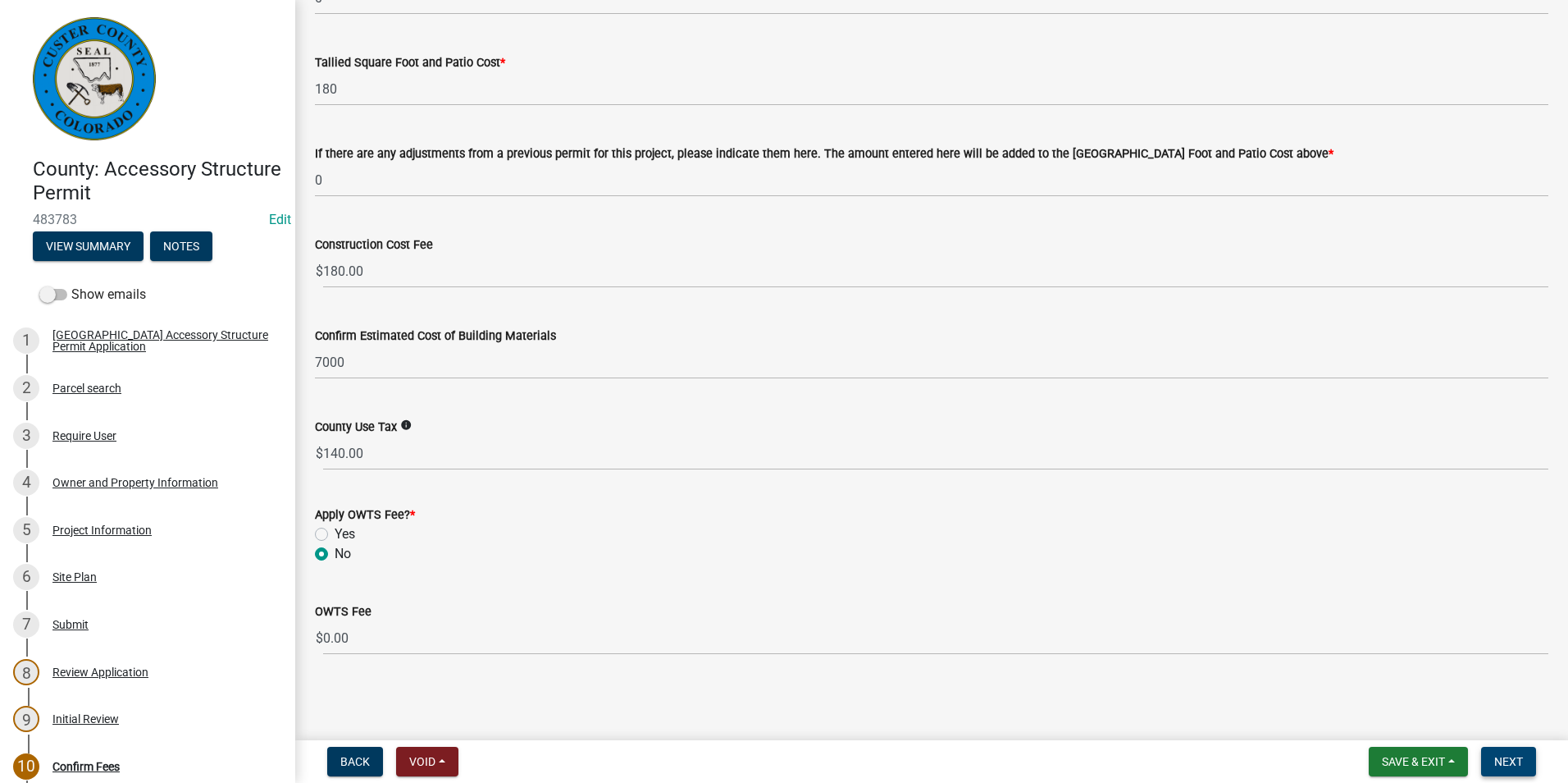
click at [1525, 763] on button "Next" at bounding box center [1508, 761] width 55 height 30
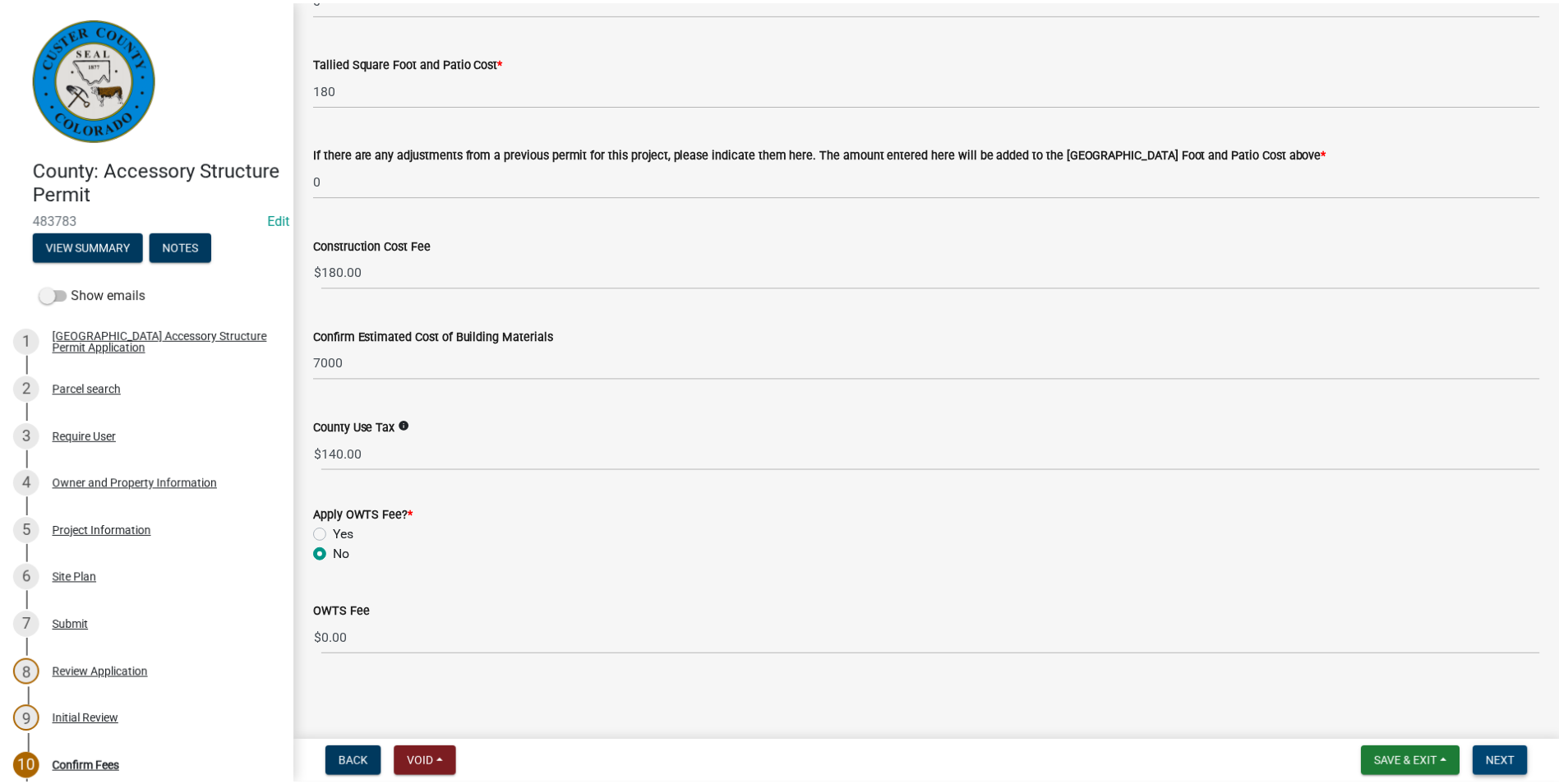
scroll to position [0, 0]
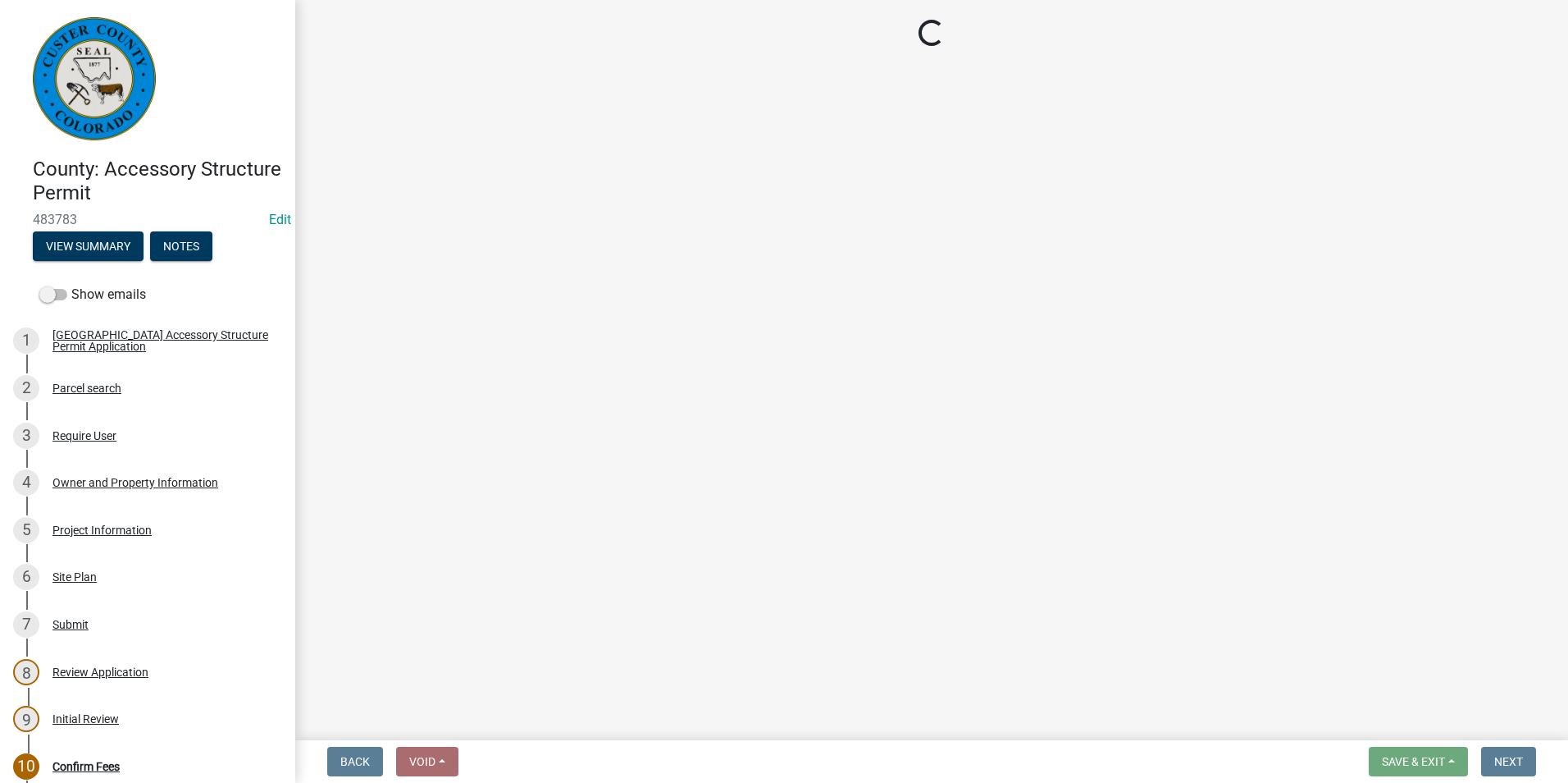
select select "3: 3"
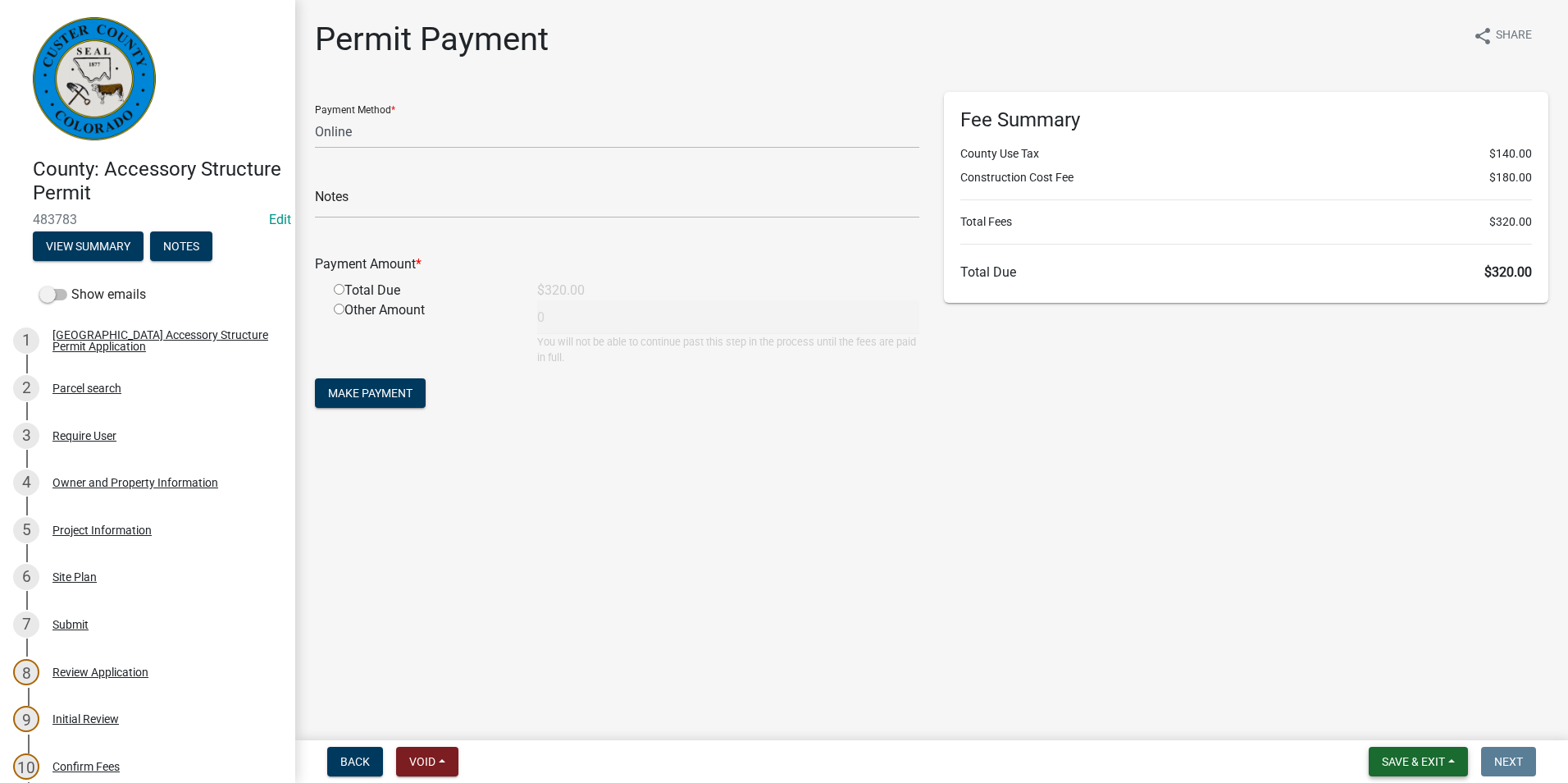
click at [1408, 758] on span "Save & Exit" at bounding box center [1413, 761] width 63 height 13
click at [1397, 712] on button "Save & Exit" at bounding box center [1402, 718] width 131 height 39
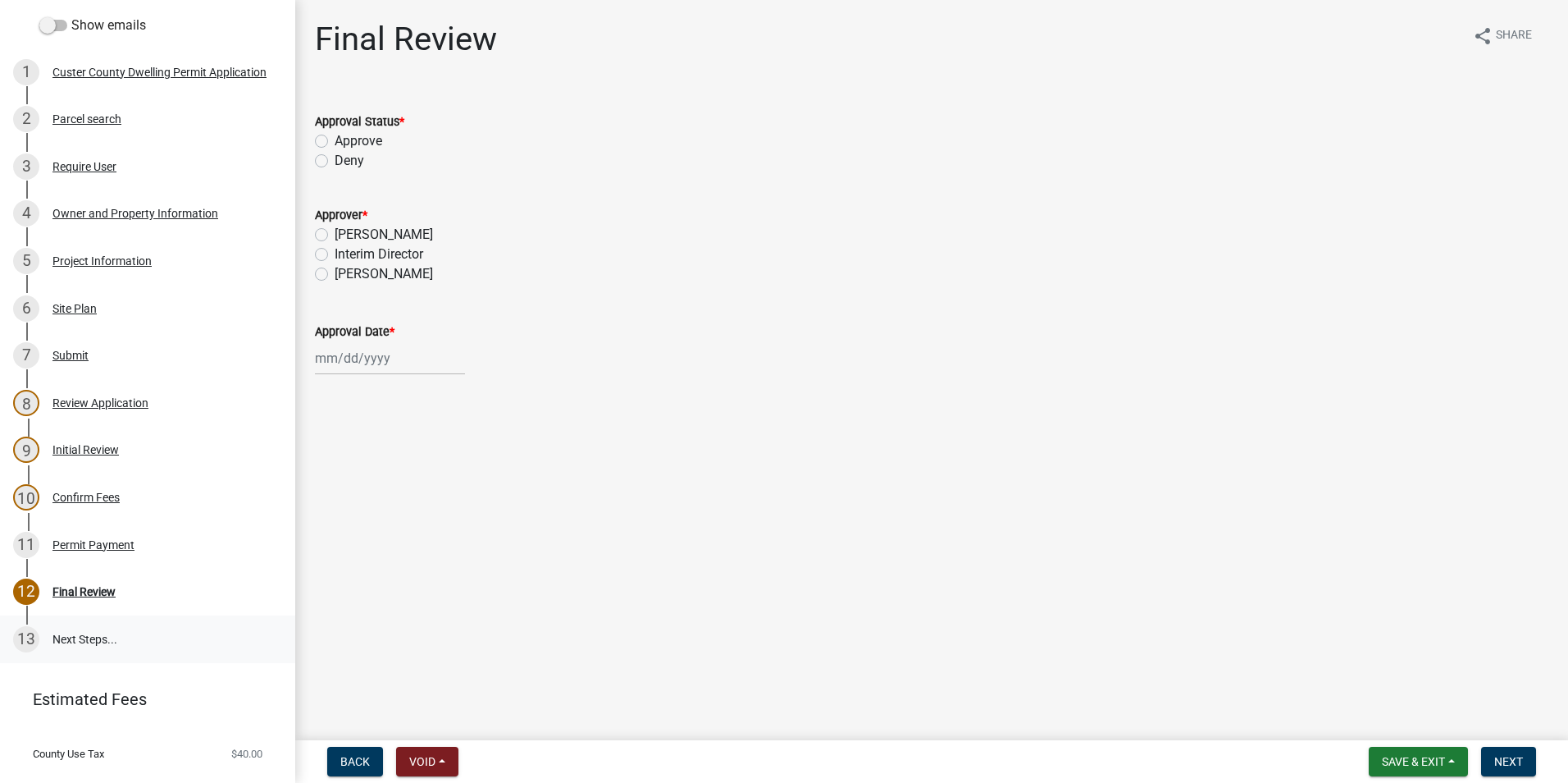
scroll to position [246, 0]
click at [89, 544] on div "Permit Payment" at bounding box center [93, 544] width 82 height 12
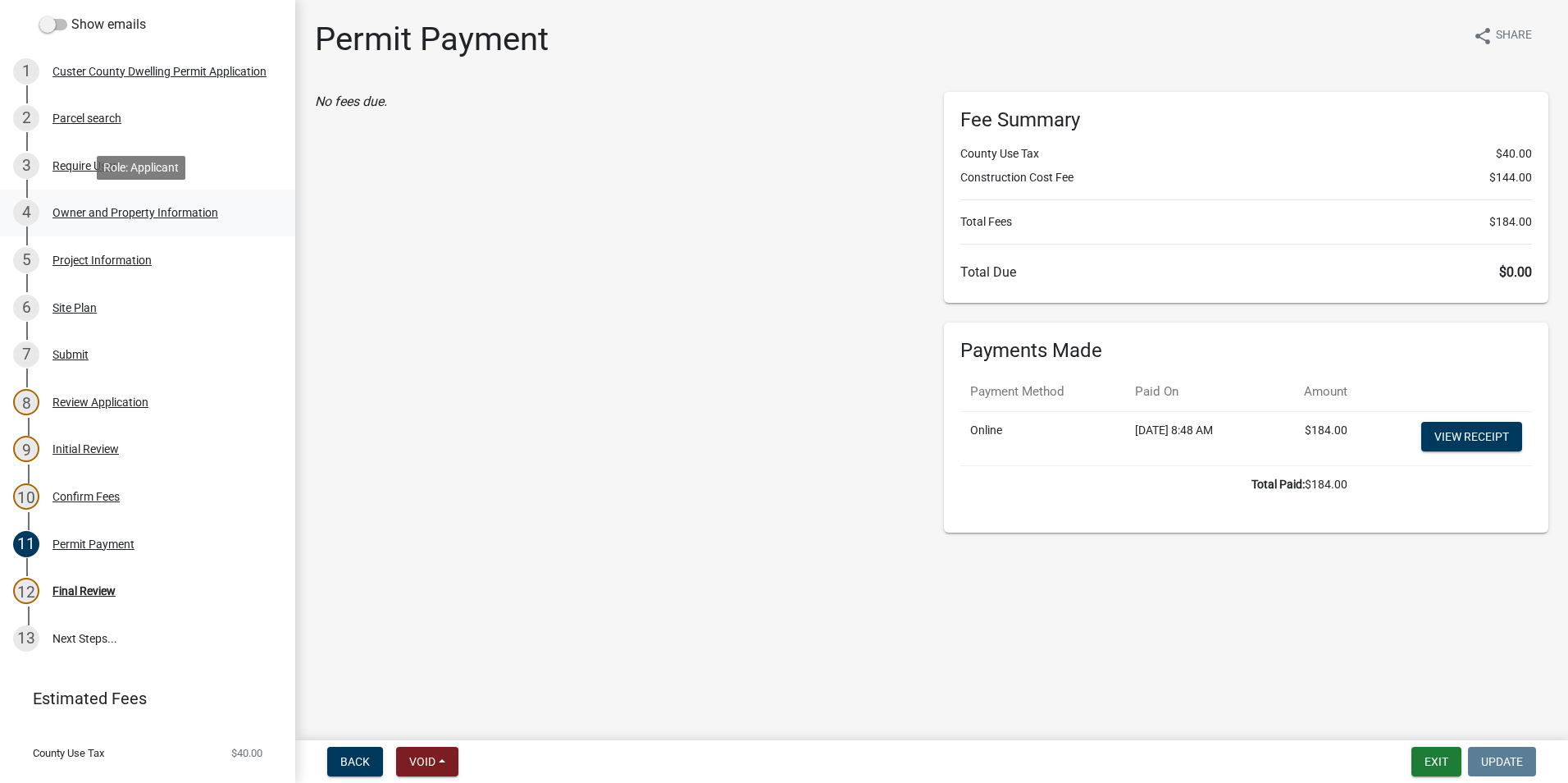
click at [83, 213] on div "Owner and Property Information" at bounding box center [135, 212] width 166 height 12
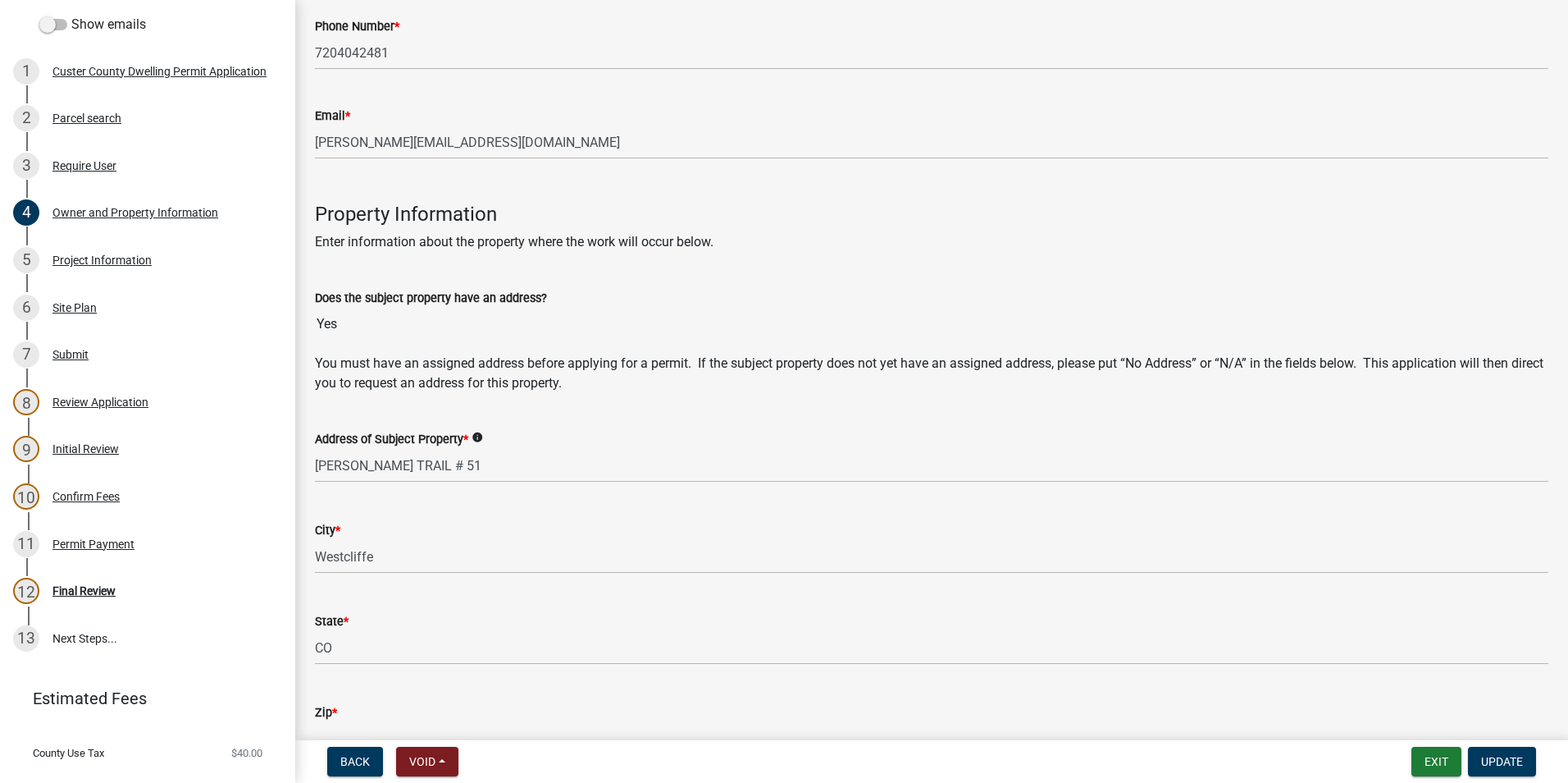
scroll to position [657, 0]
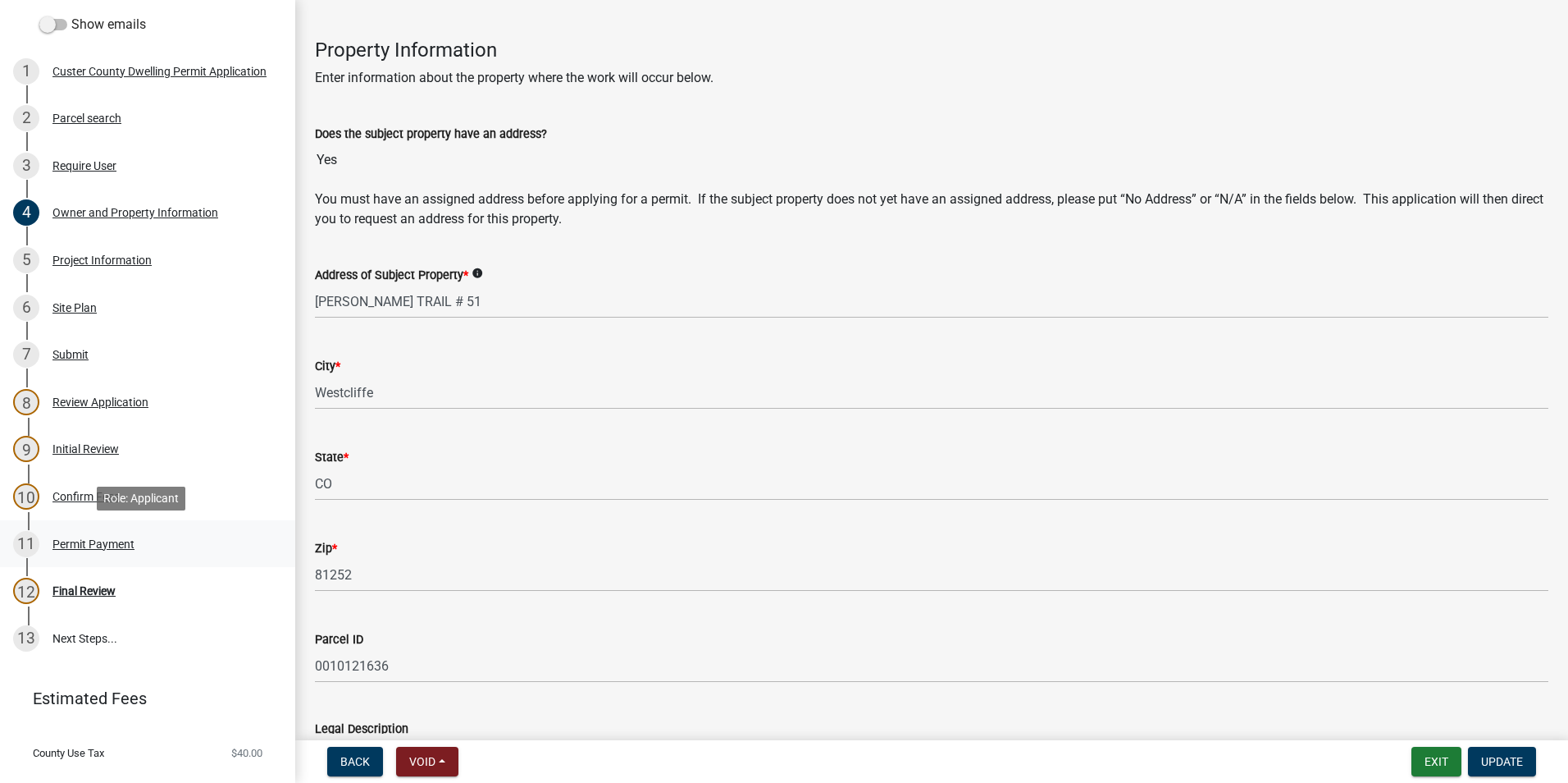
click at [112, 539] on div "Permit Payment" at bounding box center [93, 544] width 82 height 12
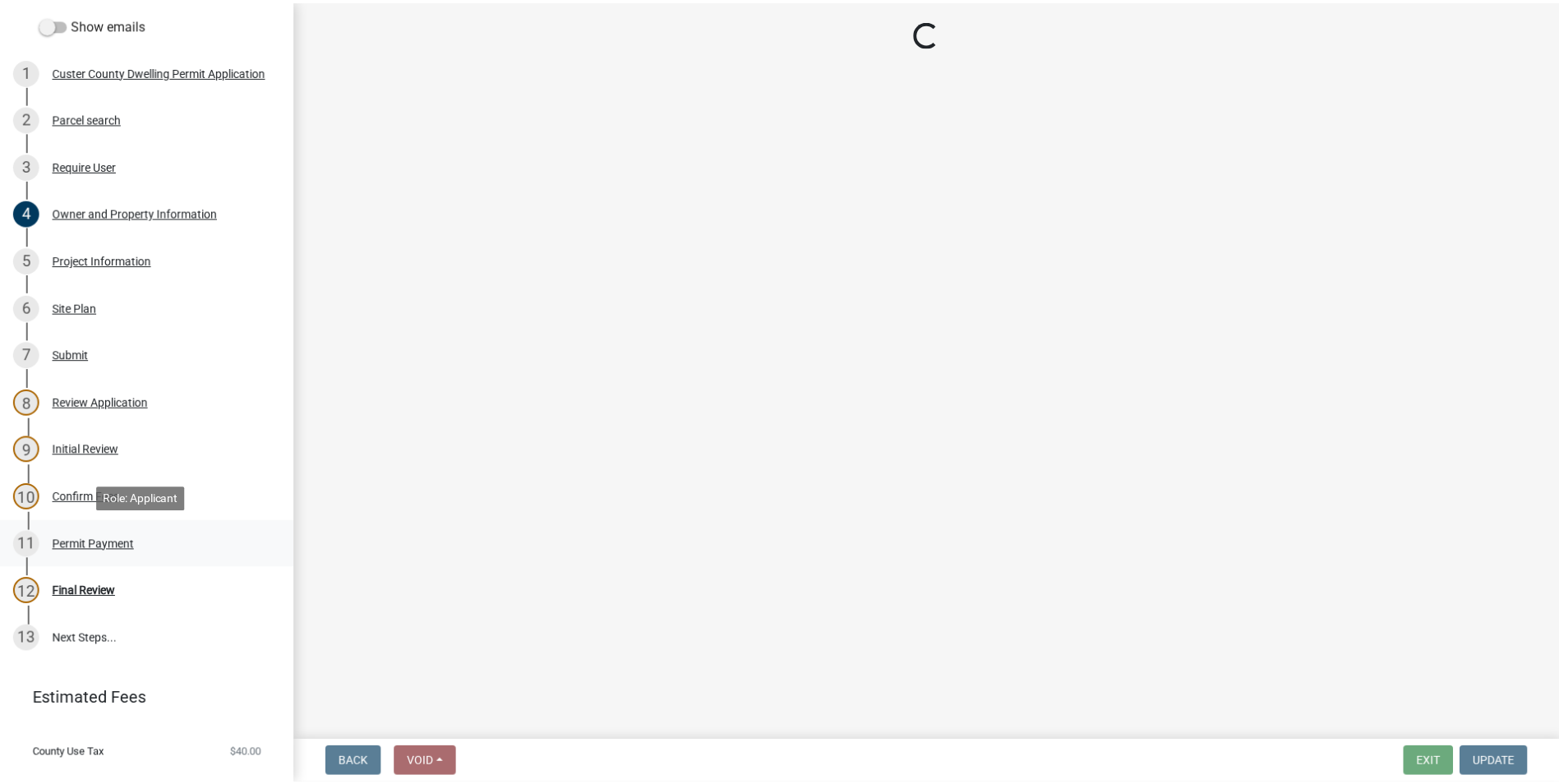
scroll to position [0, 0]
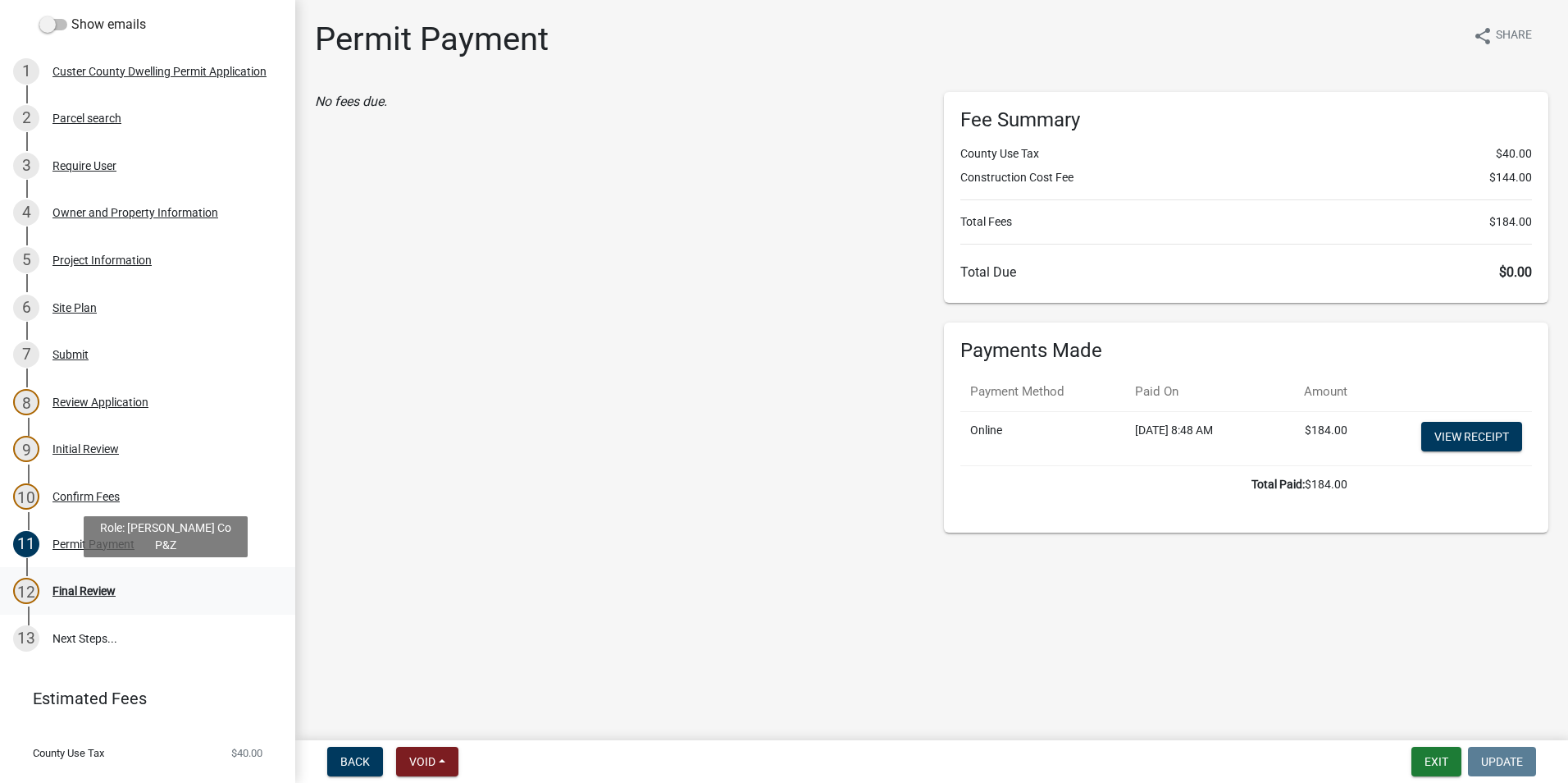
click at [96, 591] on div "Final Review" at bounding box center [84, 590] width 63 height 12
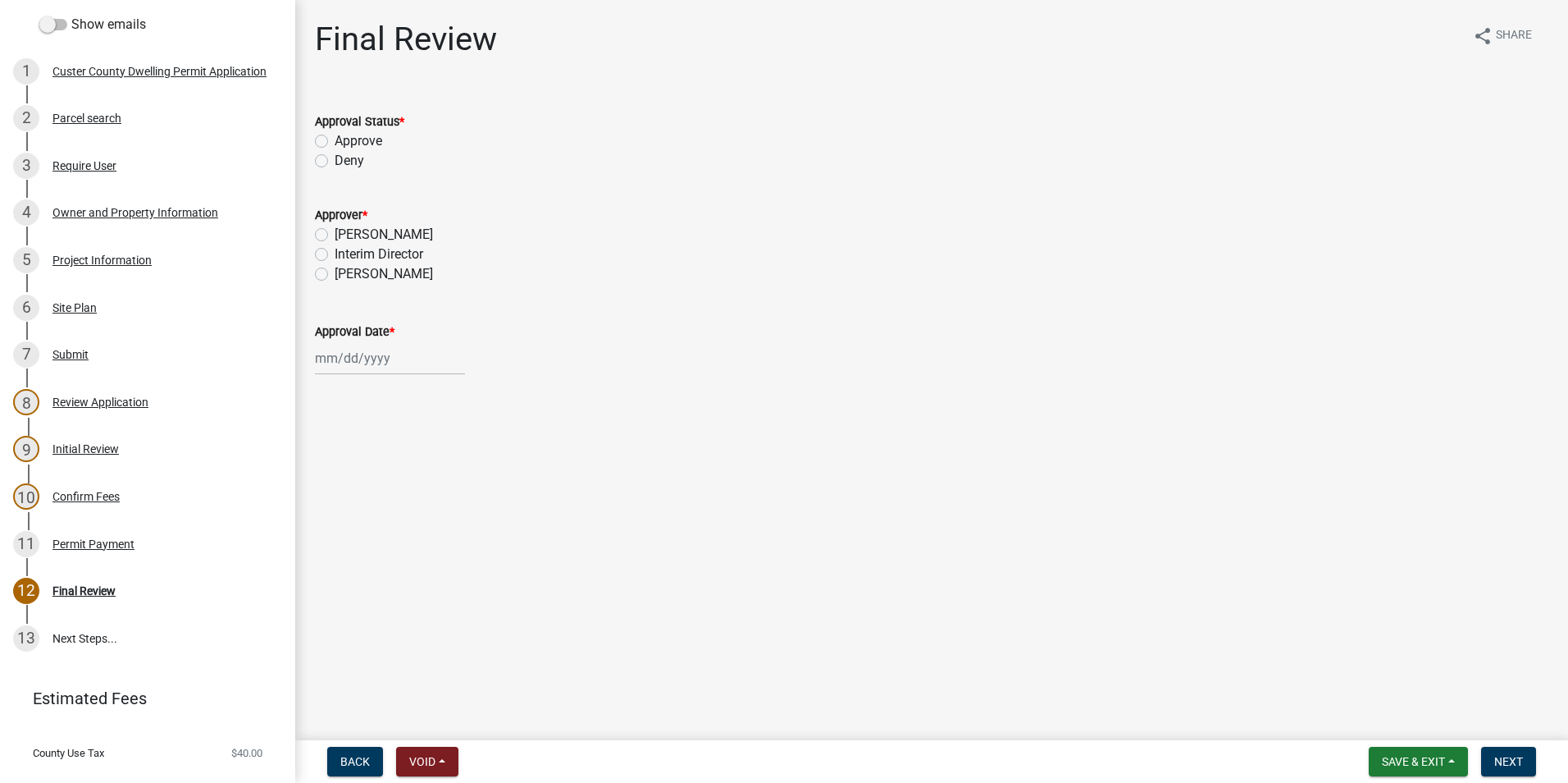
click at [334, 143] on label "Approve" at bounding box center [358, 141] width 48 height 20
click at [334, 142] on input "Approve" at bounding box center [340, 136] width 11 height 11
radio input "true"
click at [334, 275] on label "[PERSON_NAME]" at bounding box center [384, 274] width 99 height 20
click at [334, 274] on input "[PERSON_NAME]" at bounding box center [340, 270] width 11 height 11
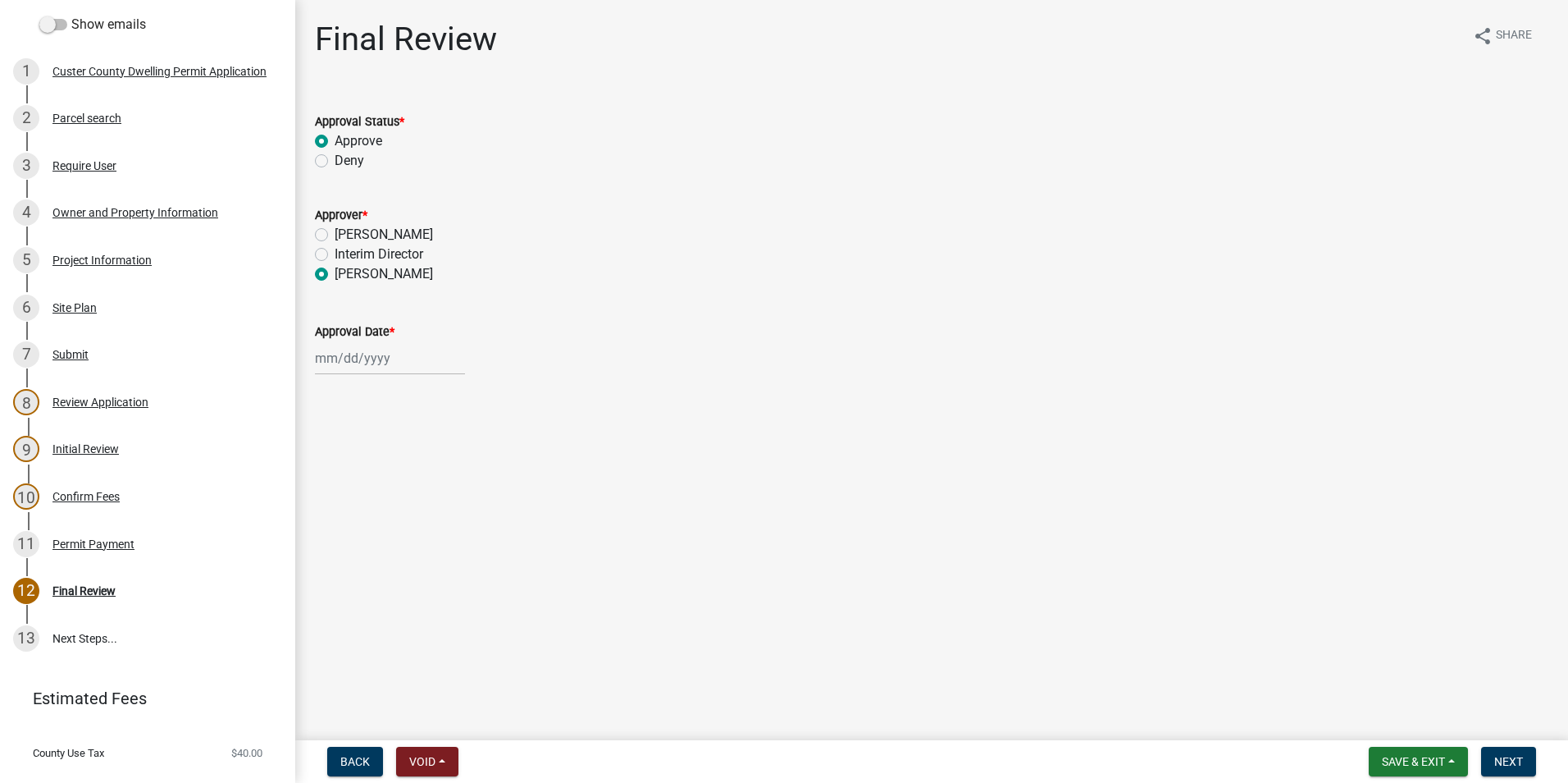
radio input "true"
click at [358, 359] on div at bounding box center [389, 359] width 150 height 34
select select "9"
select select "2025"
click at [414, 527] on div "25" at bounding box center [410, 524] width 26 height 26
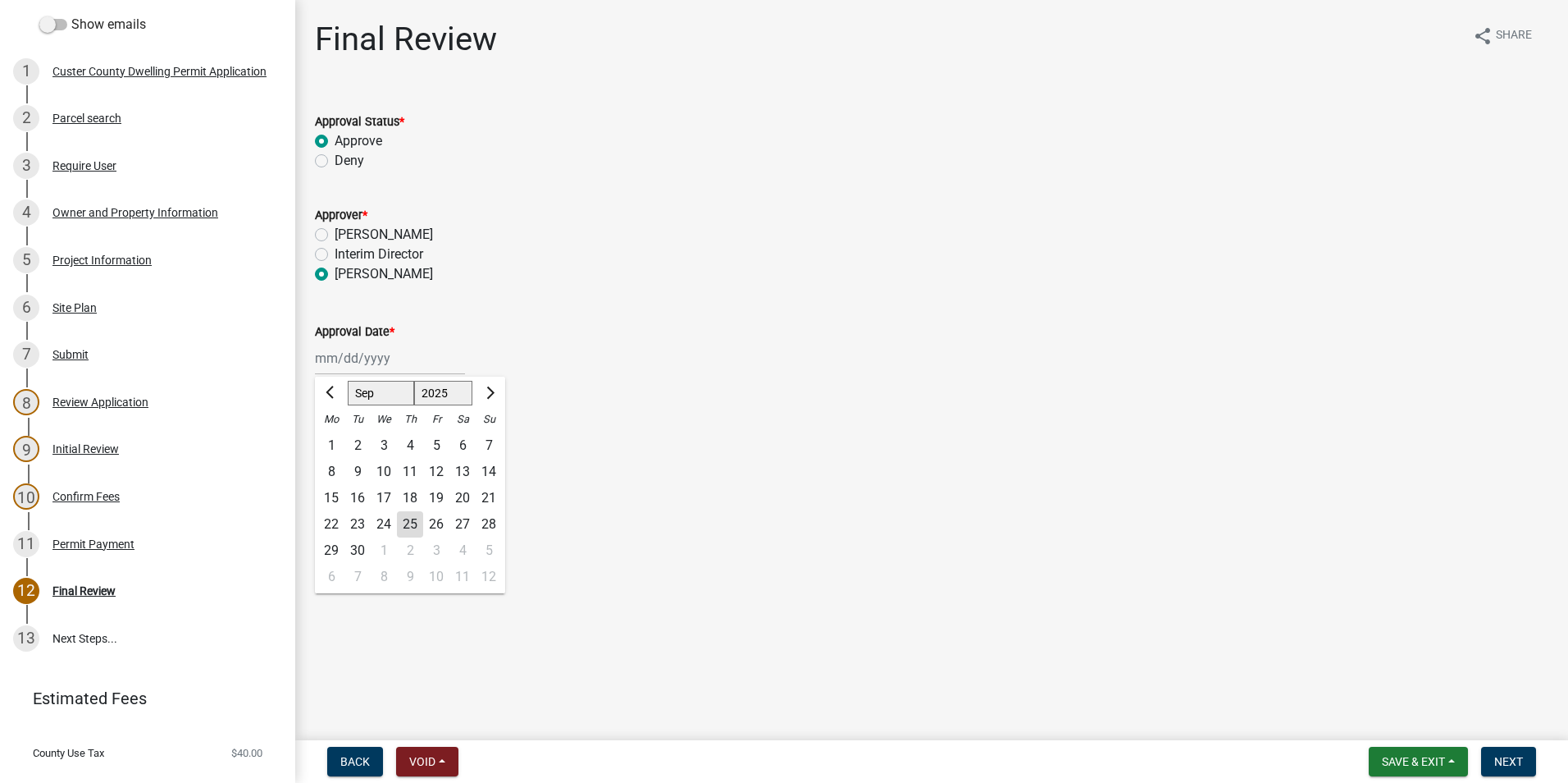
type input "[DATE]"
click at [1509, 768] on span "Next" at bounding box center [1509, 761] width 29 height 13
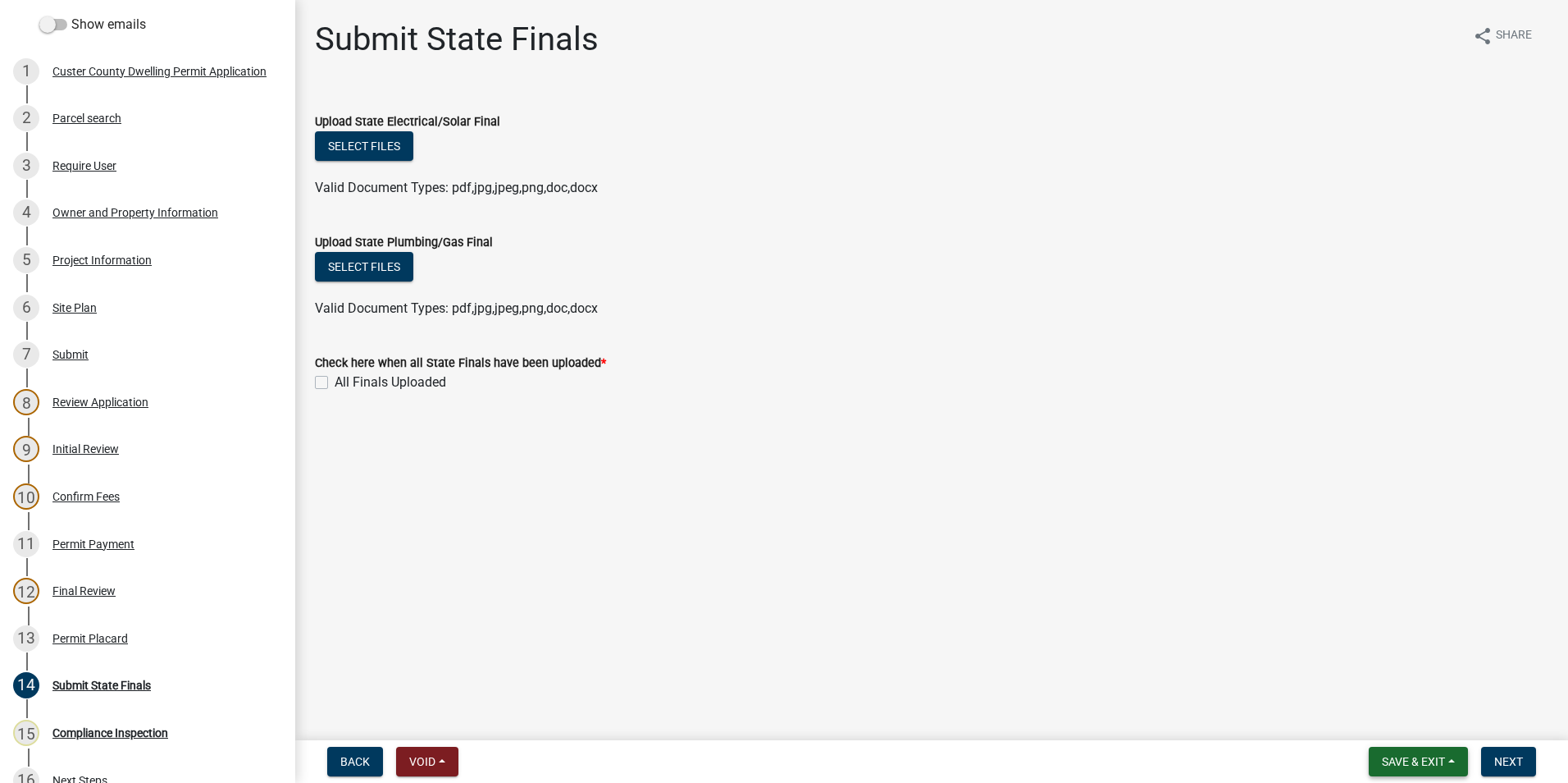
click at [1418, 760] on span "Save & Exit" at bounding box center [1413, 761] width 63 height 13
click at [1389, 711] on button "Save & Exit" at bounding box center [1402, 718] width 131 height 39
